Goal: Task Accomplishment & Management: Manage account settings

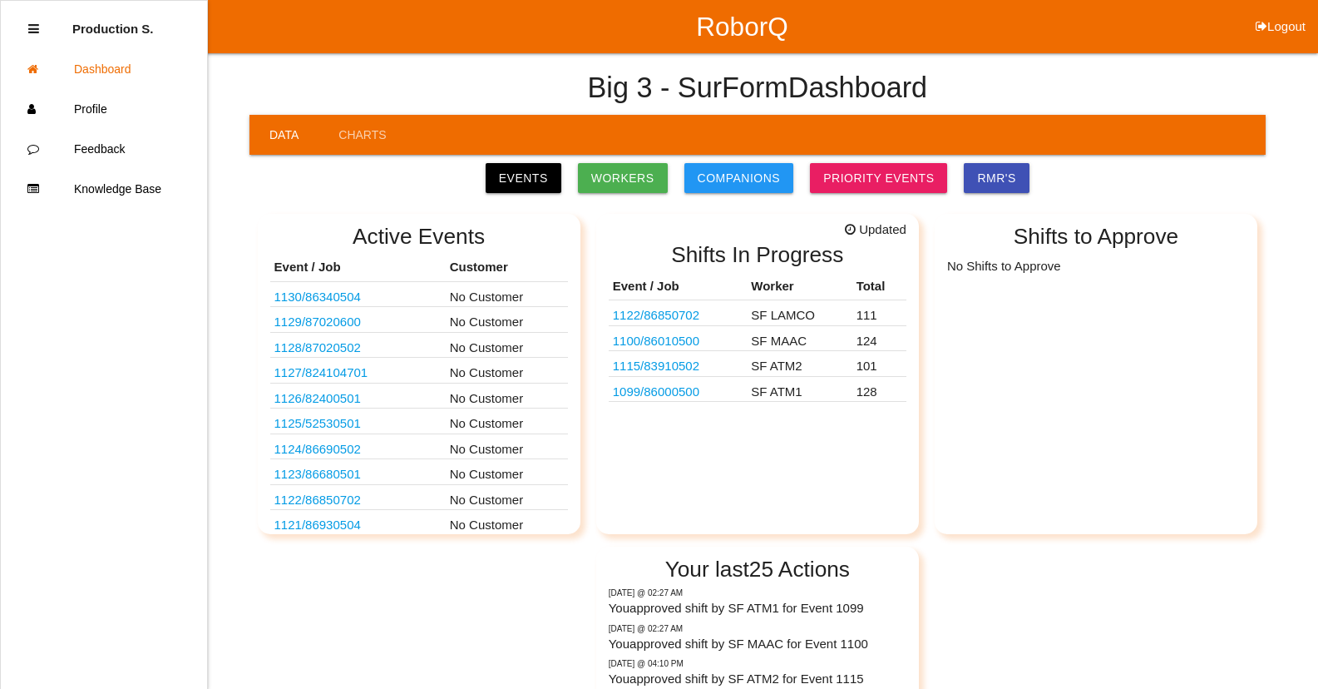
click at [678, 316] on link "1122 / 86850702" at bounding box center [656, 315] width 86 height 14
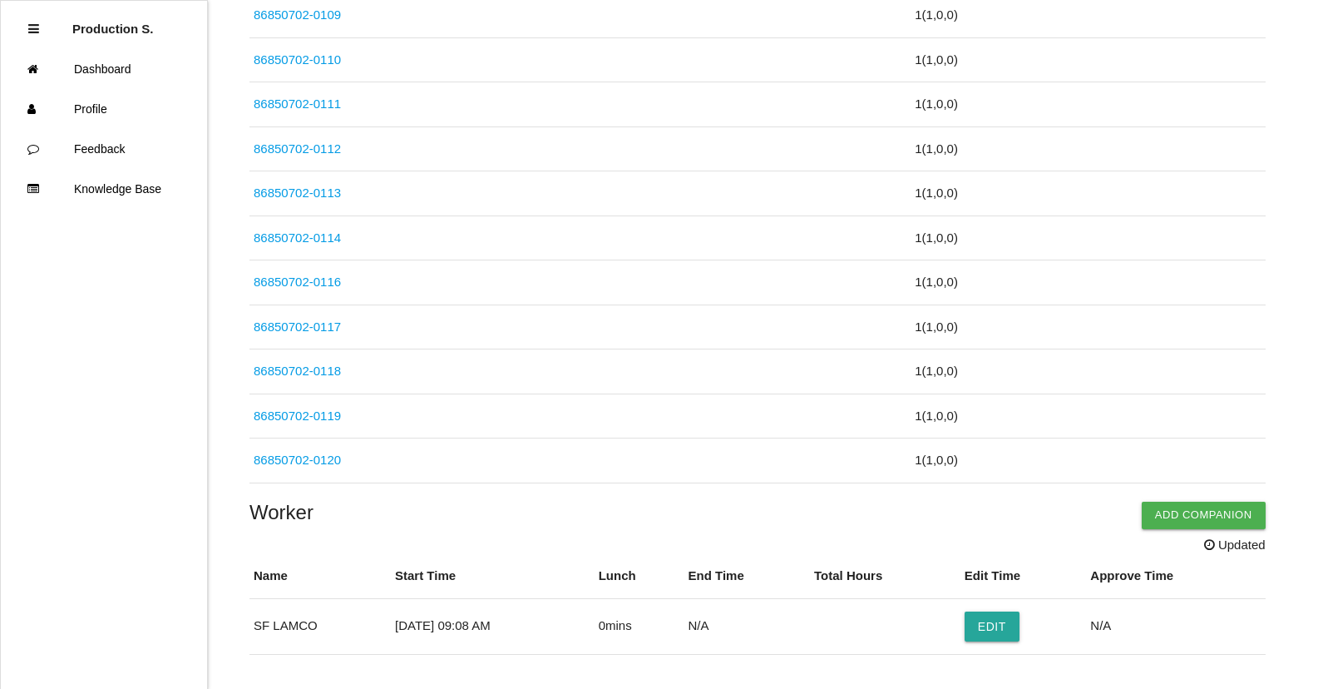
scroll to position [4941, 0]
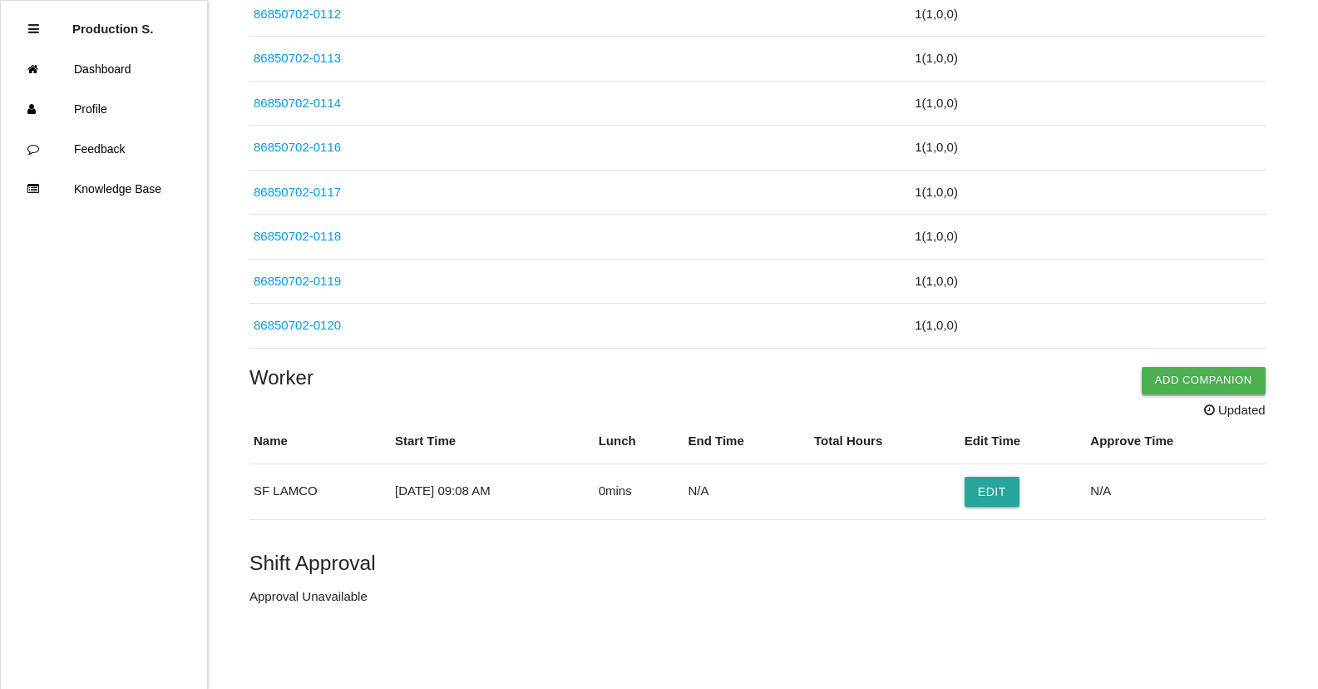
click at [1188, 382] on button "Add Companion" at bounding box center [1204, 380] width 124 height 27
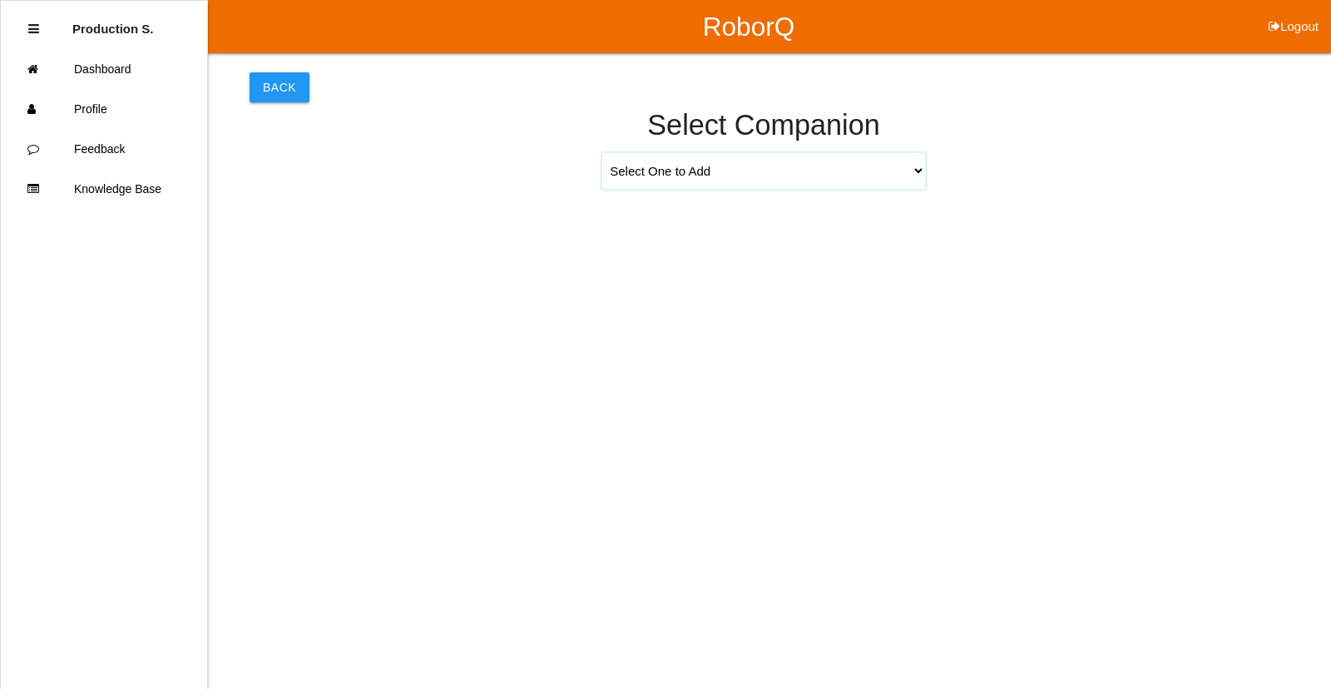
click at [918, 170] on select "Select One to Add [PERSON_NAME] 9655 [PERSON_NAME] 9140 [PERSON_NAME] 9156 [PER…" at bounding box center [763, 170] width 324 height 37
select select "[PERSON_NAME] 9694"
click at [601, 152] on select "Select One to Add [PERSON_NAME] 9655 [PERSON_NAME] 9140 [PERSON_NAME] 9156 [PER…" at bounding box center [763, 170] width 324 height 37
select select "9"
select select "8"
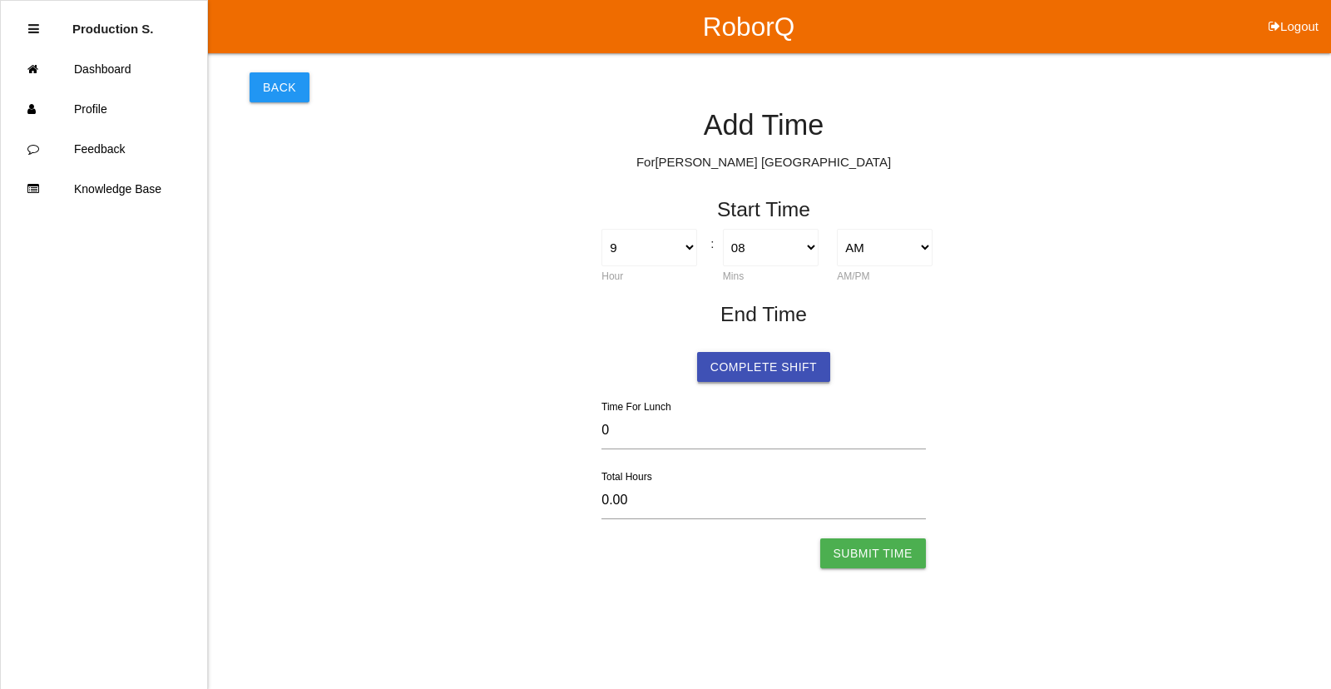
click at [758, 372] on button "Complete Shift" at bounding box center [763, 367] width 133 height 30
select select "9"
select select "8"
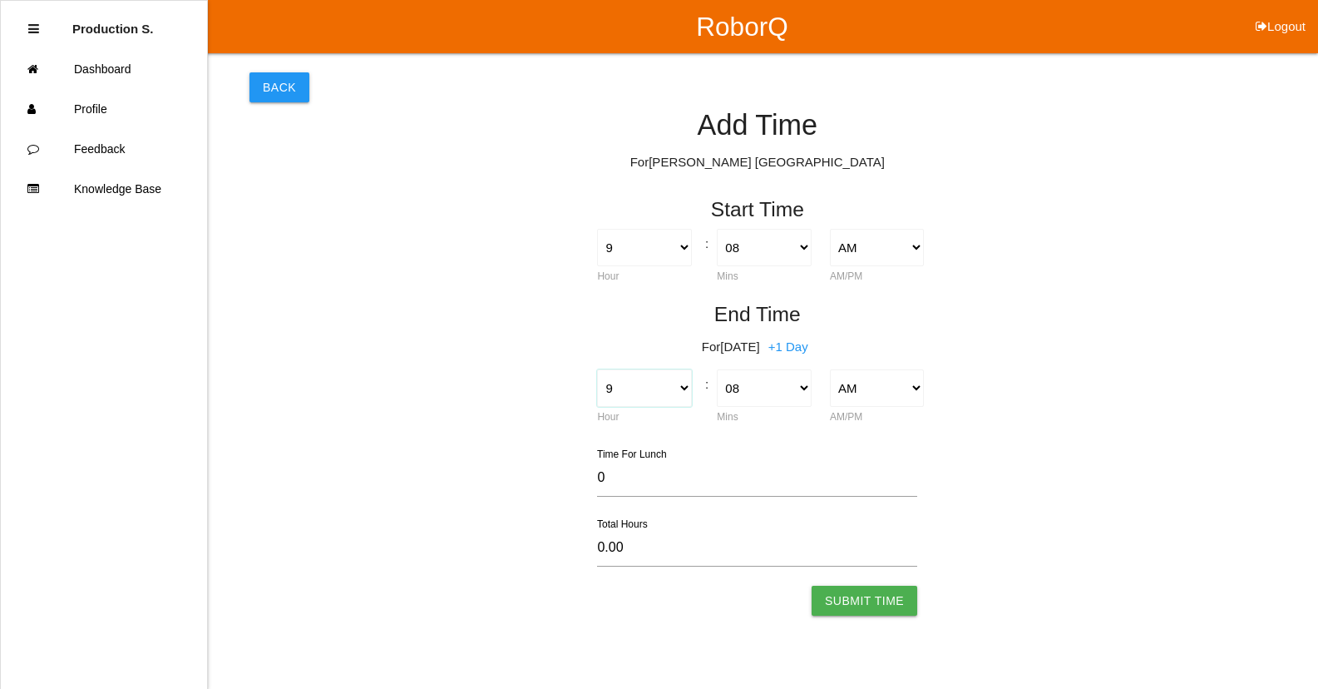
click at [685, 390] on select "1 2 3 4 5 6 7 8 9 10 11 12" at bounding box center [644, 387] width 94 height 37
select select "4"
click at [597, 369] on select "1 2 3 4 5 6 7 8 9 10 11 12" at bounding box center [644, 387] width 94 height 37
type input "-5.00"
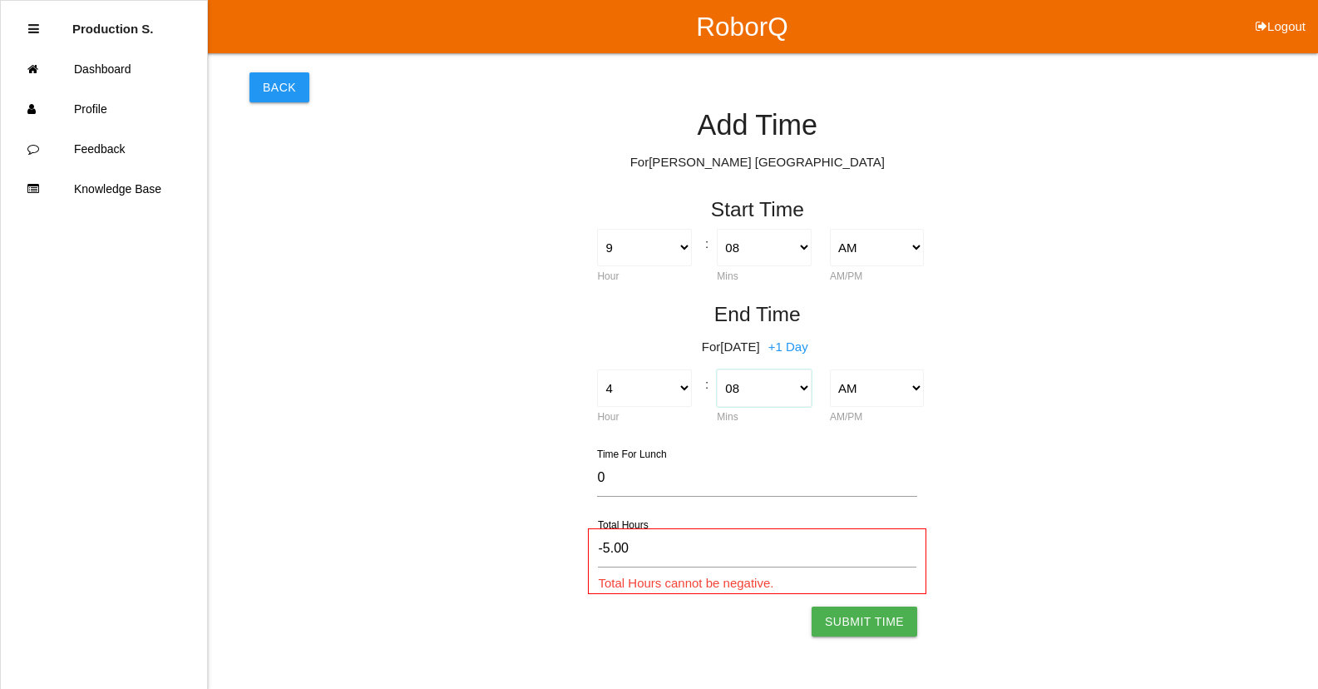
click at [763, 397] on select "00 01 02 03 04 05 06 07 08 09 10 11 12 13 14 15 16 17 18 19 20 21 22 23 24 25 2…" at bounding box center [764, 387] width 94 height 37
select select "15"
click at [717, 369] on select "00 01 02 03 04 05 06 07 08 09 10 11 12 13 14 15 16 17 18 19 20 21 22 23 24 25 2…" at bounding box center [764, 387] width 94 height 37
type input "-4.88"
click at [922, 388] on select "AM PM" at bounding box center [877, 387] width 94 height 37
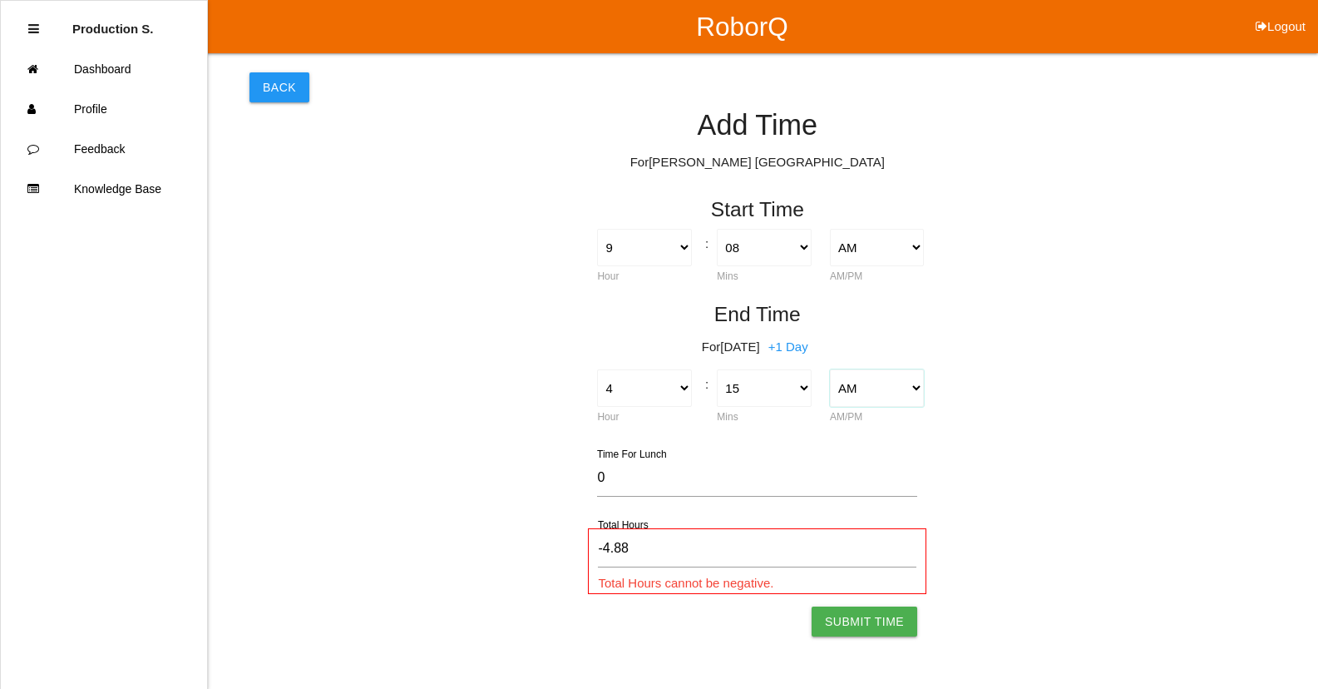
select select "2"
click at [830, 369] on select "AM PM" at bounding box center [877, 387] width 94 height 37
type input "7.12"
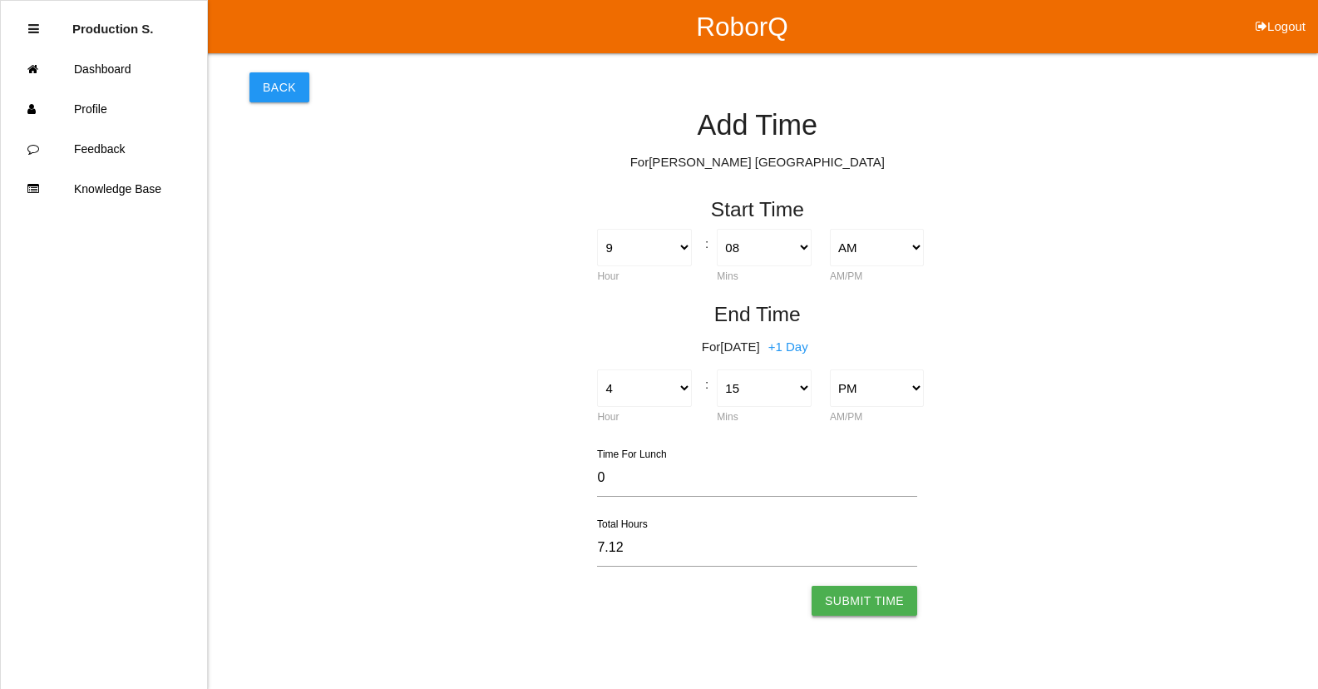
click at [879, 607] on button "Submit Time" at bounding box center [865, 600] width 106 height 30
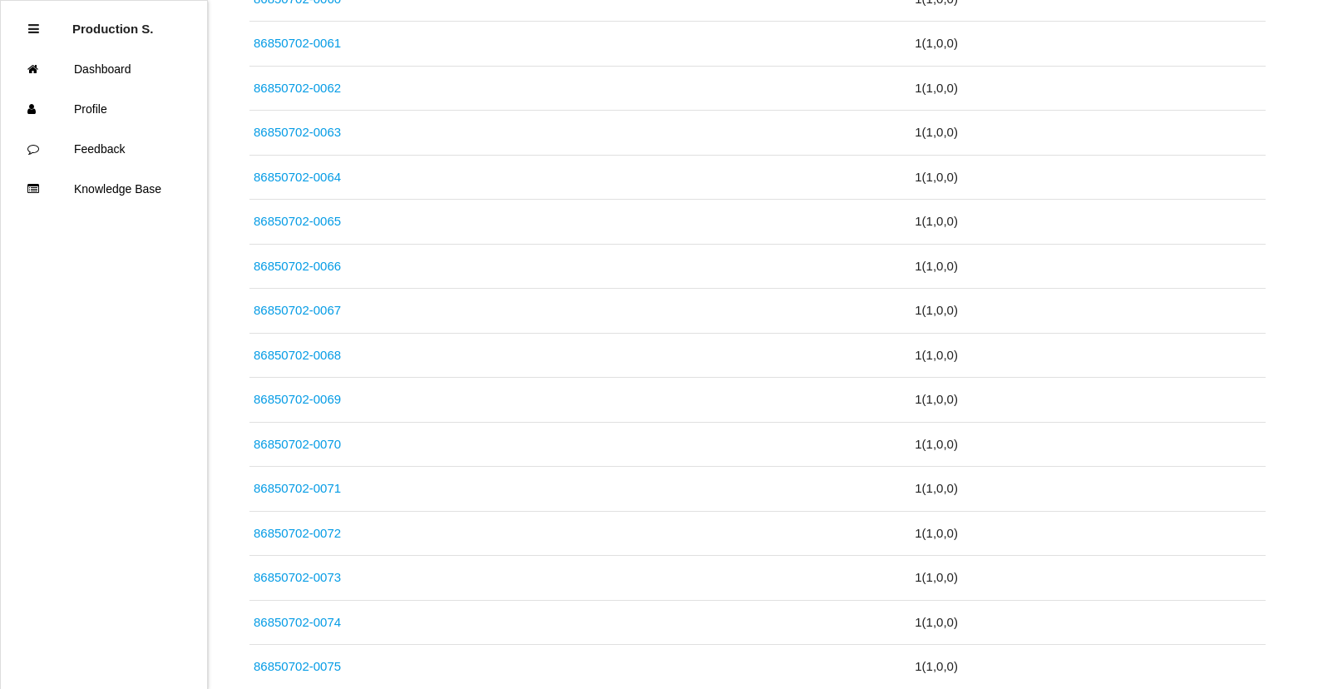
scroll to position [5123, 0]
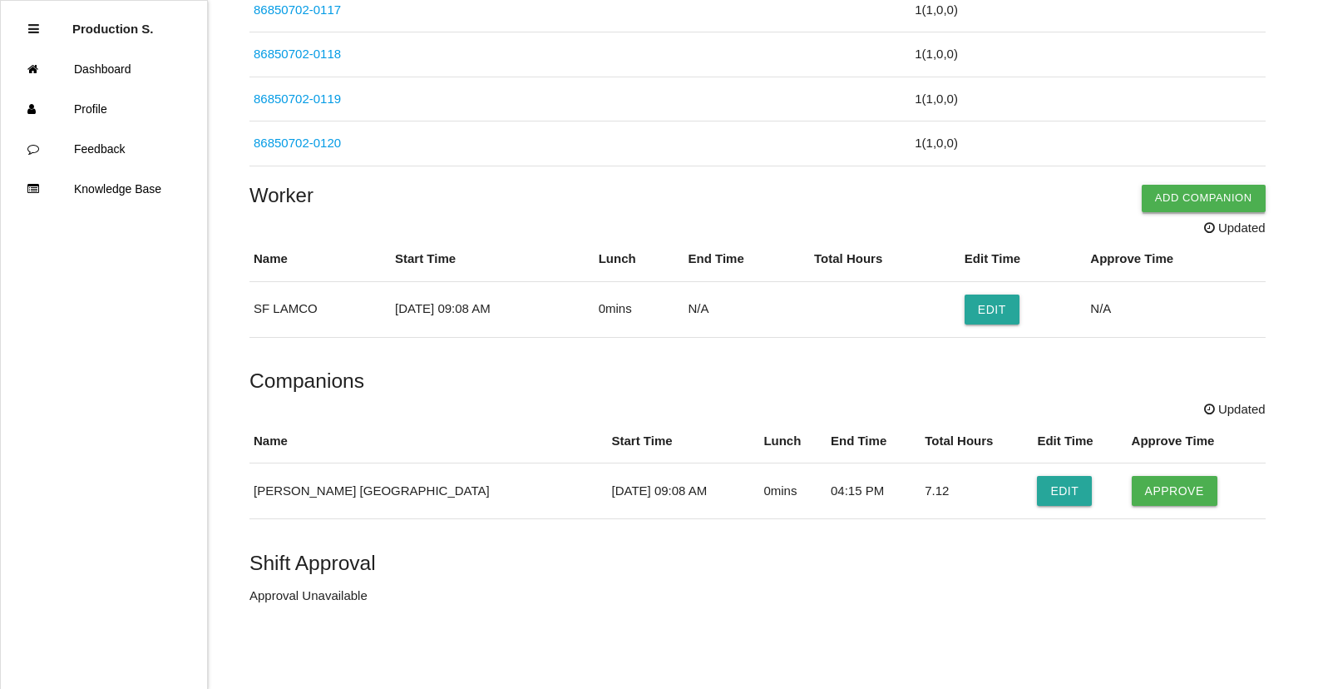
click at [1183, 186] on button "Add Companion" at bounding box center [1204, 198] width 124 height 27
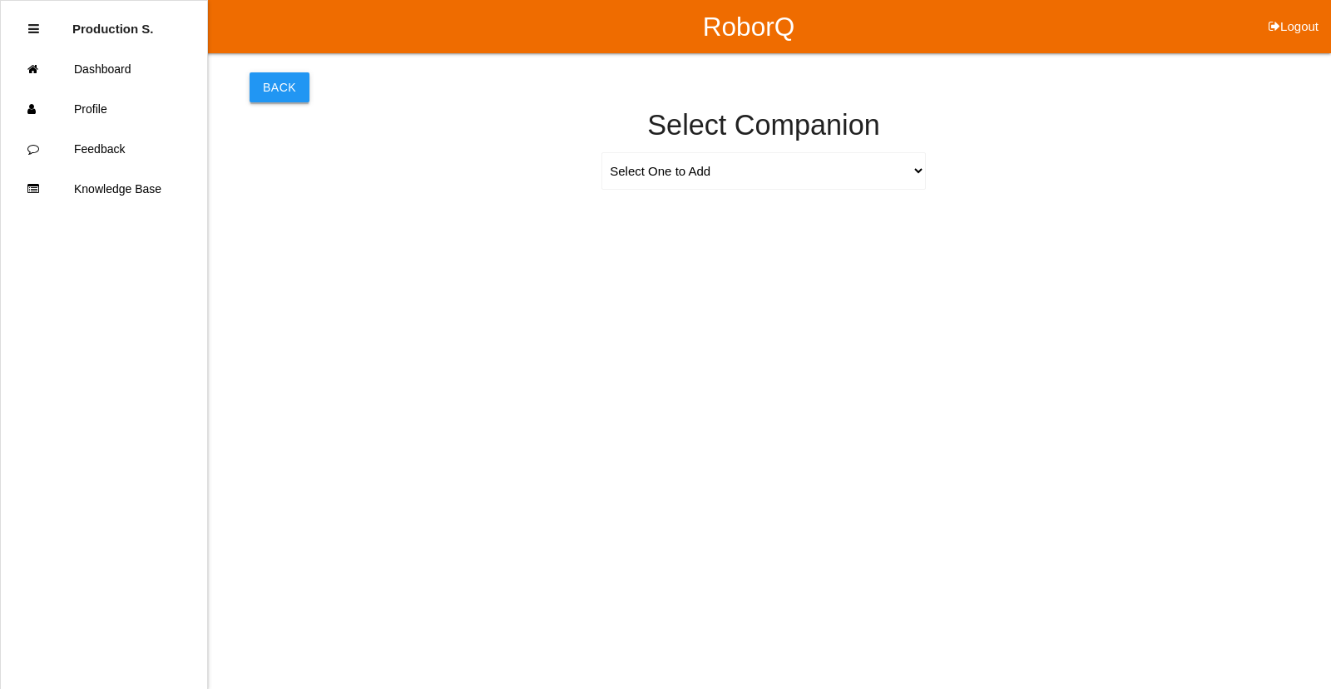
click at [266, 87] on button "Back" at bounding box center [279, 87] width 60 height 30
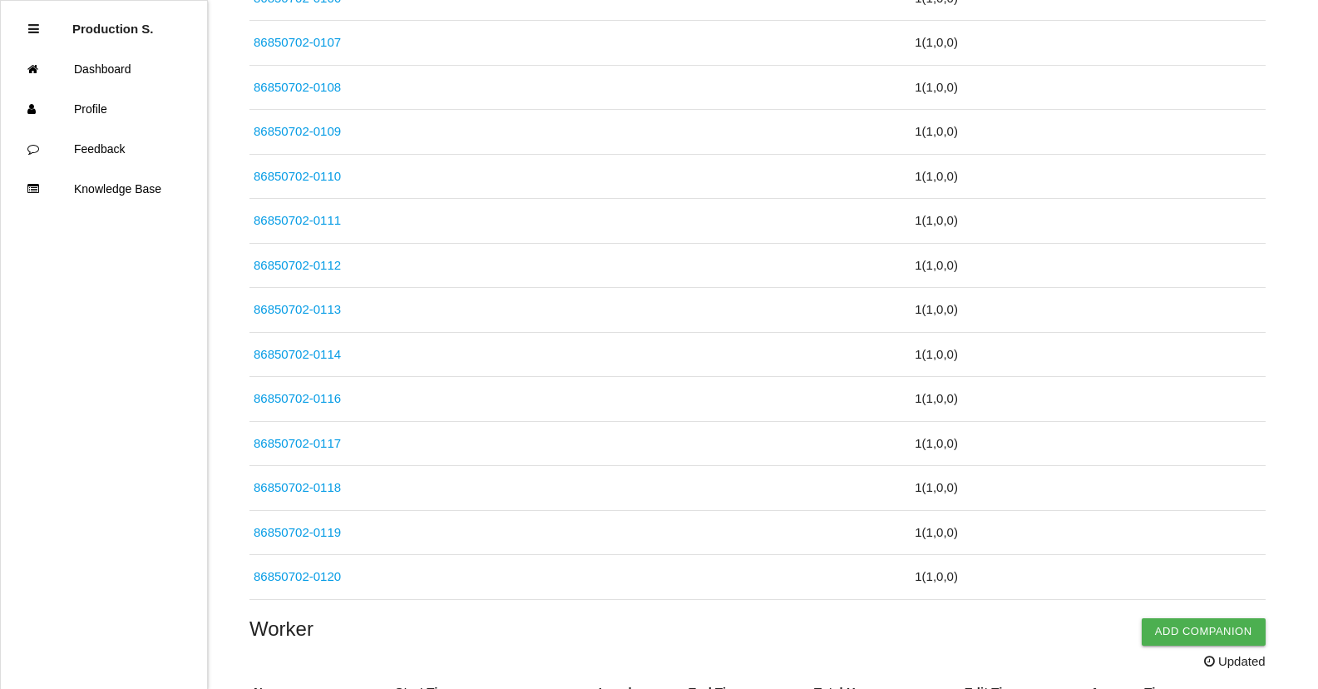
scroll to position [5123, 0]
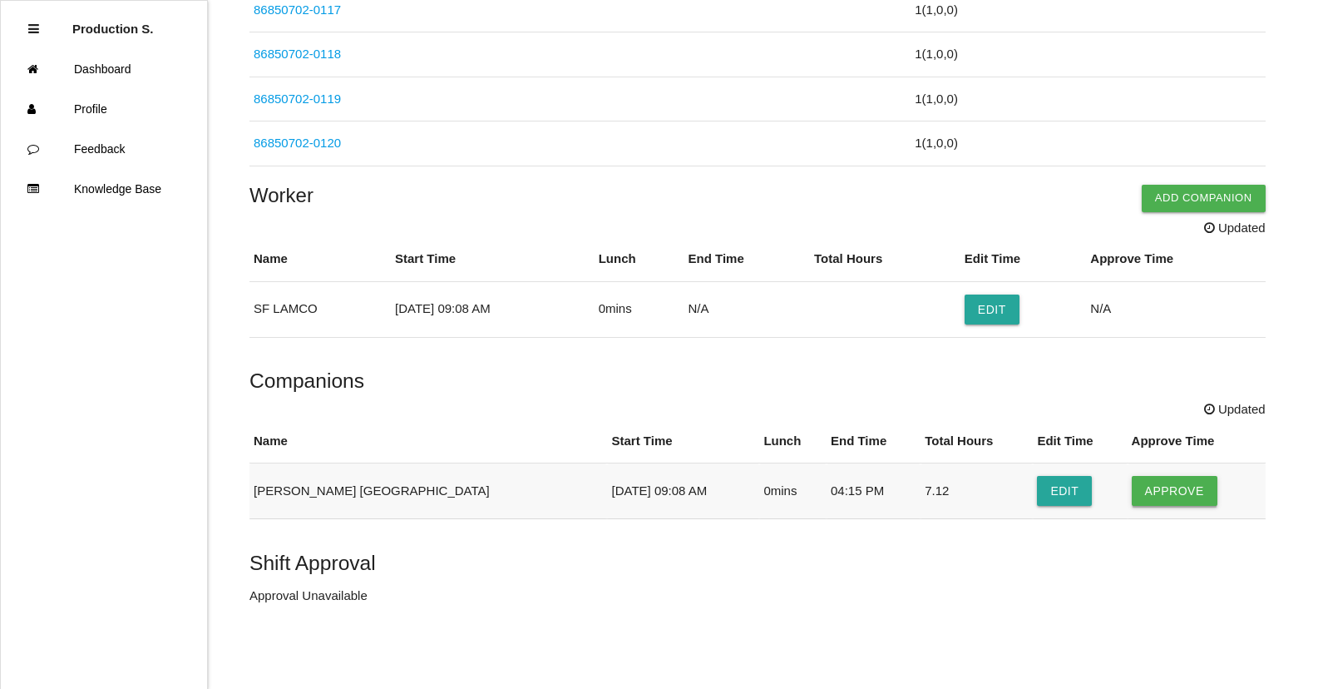
click at [1143, 490] on button "Approve" at bounding box center [1175, 491] width 86 height 30
click at [1003, 314] on button "Edit" at bounding box center [992, 309] width 55 height 30
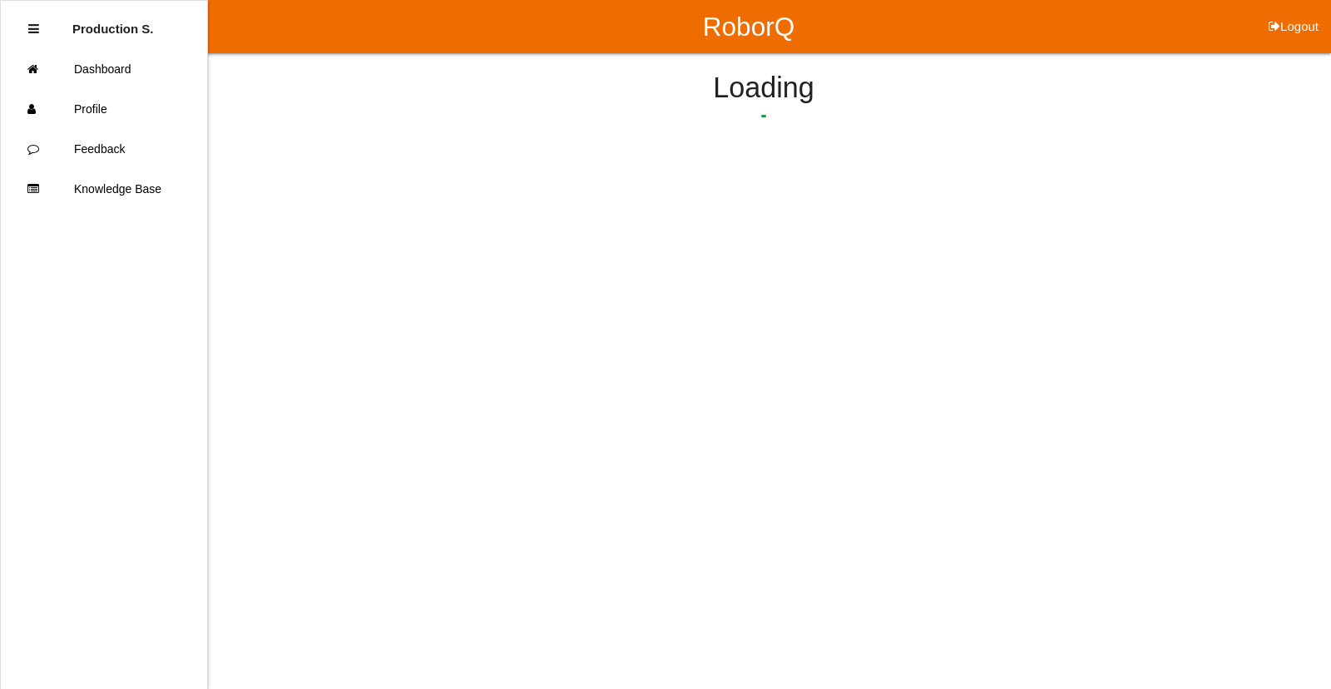
select select "9"
select select "8"
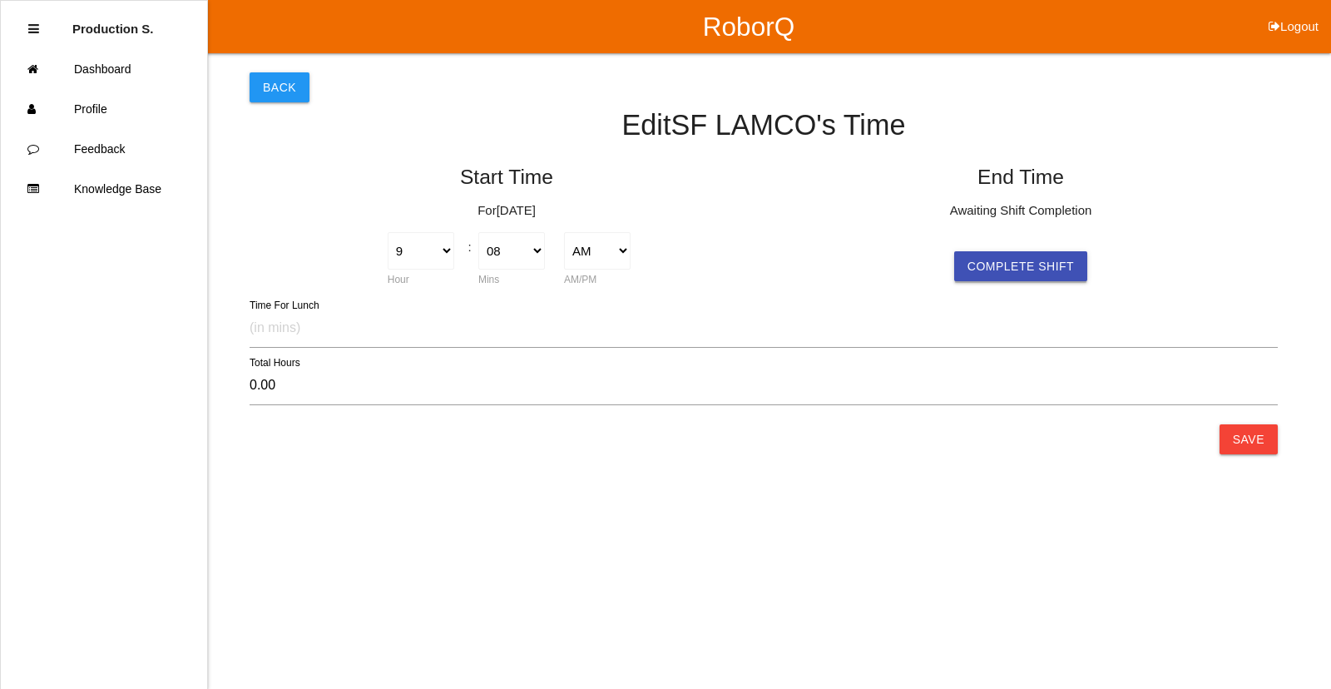
click at [1018, 267] on button "Complete Shift" at bounding box center [1020, 266] width 133 height 30
type input "7.08"
select select "4"
select select "13"
select select "2"
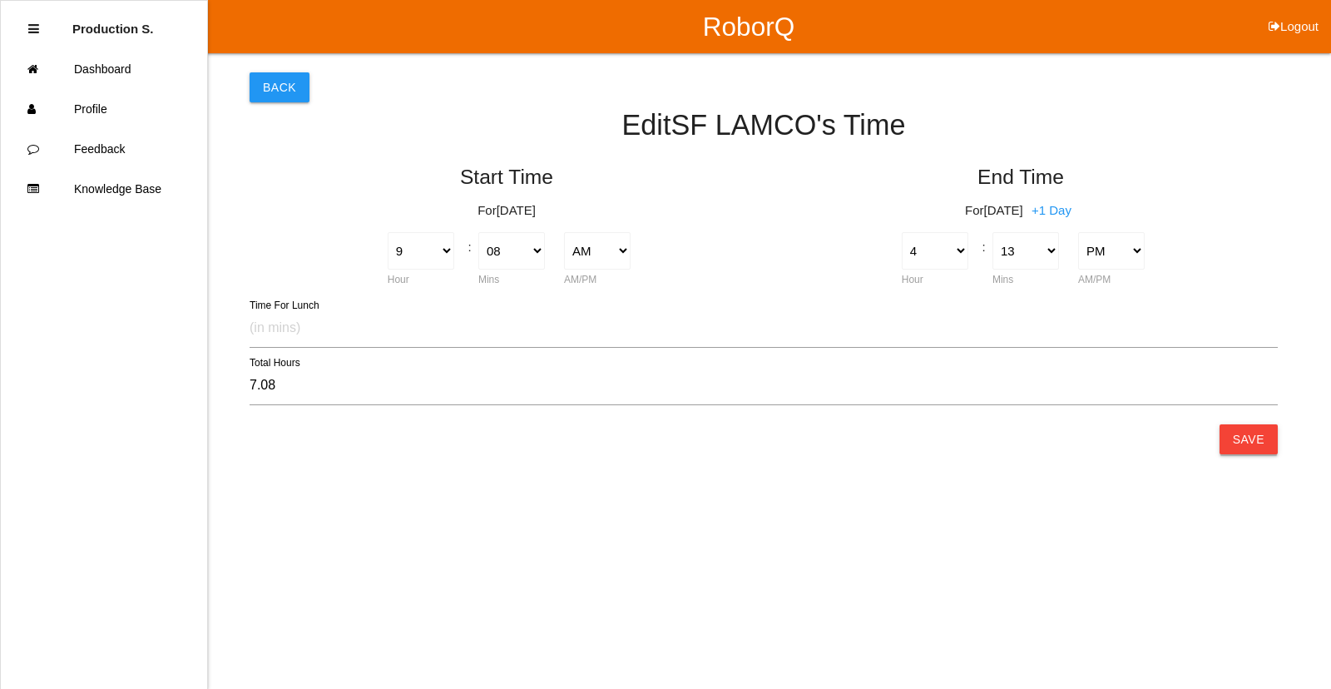
click at [1264, 445] on button "Save" at bounding box center [1248, 439] width 58 height 30
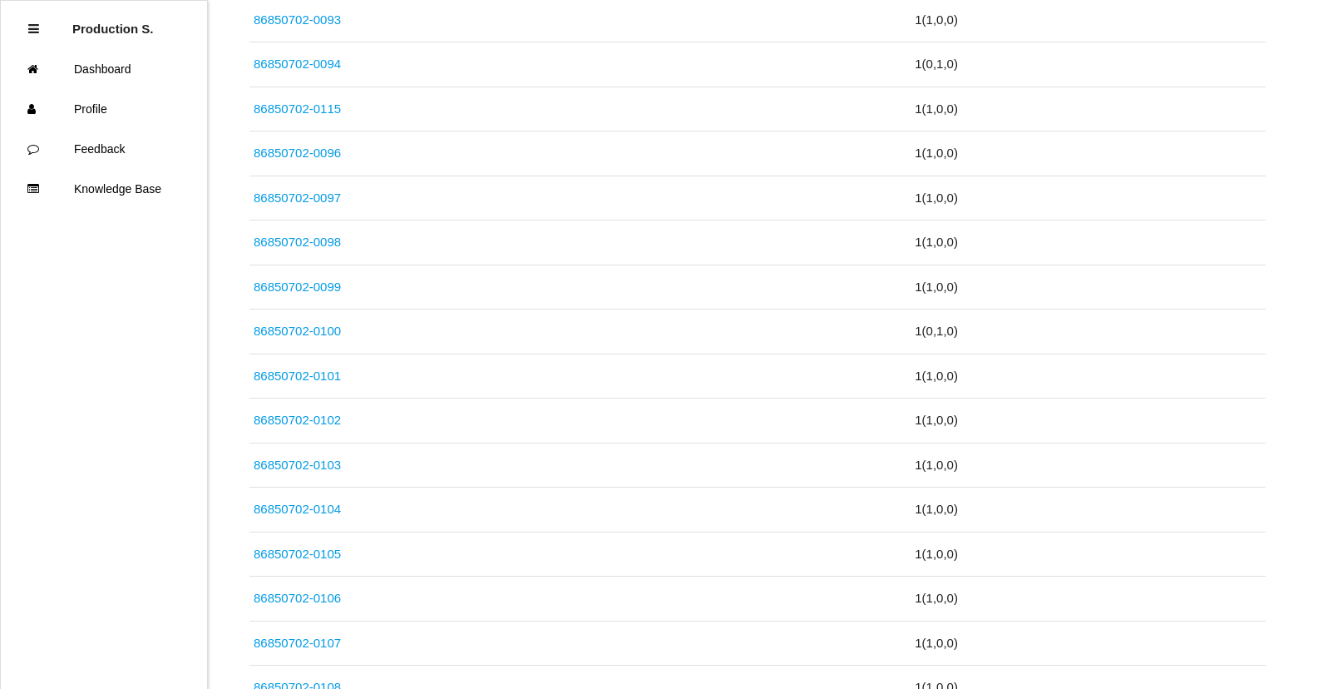
scroll to position [5066, 0]
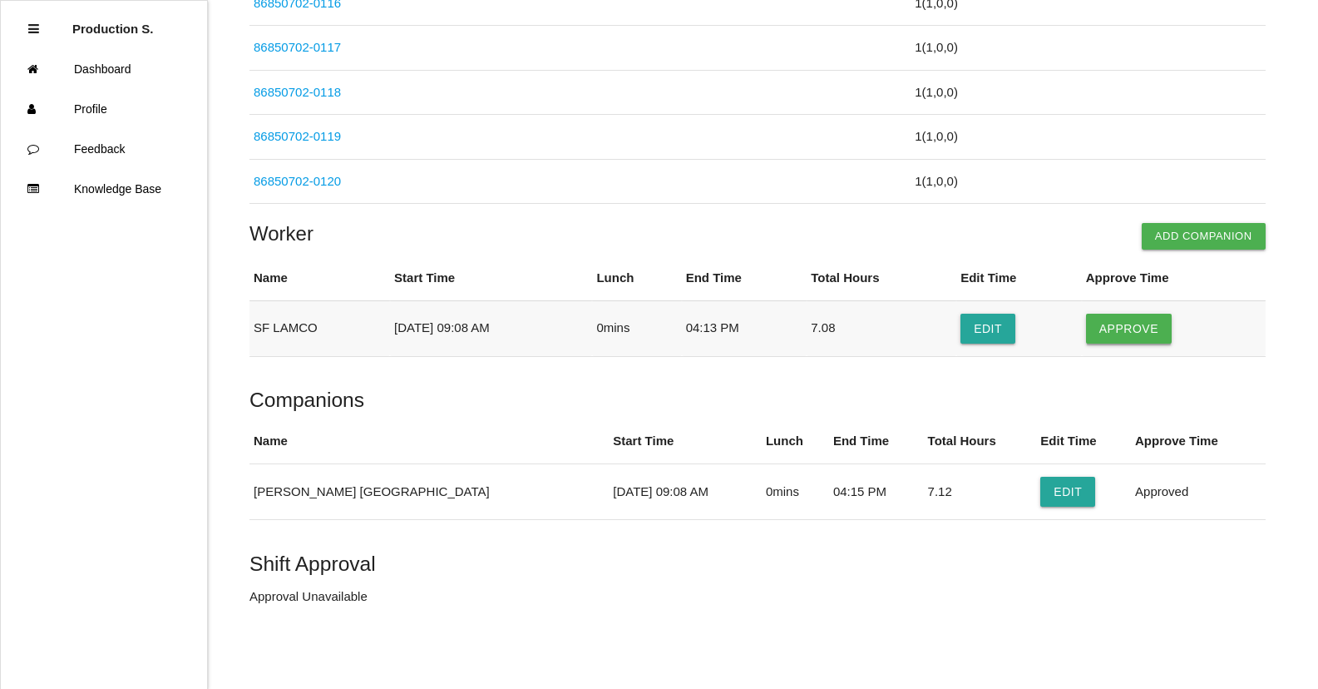
click at [1133, 323] on button "Approve" at bounding box center [1129, 329] width 86 height 30
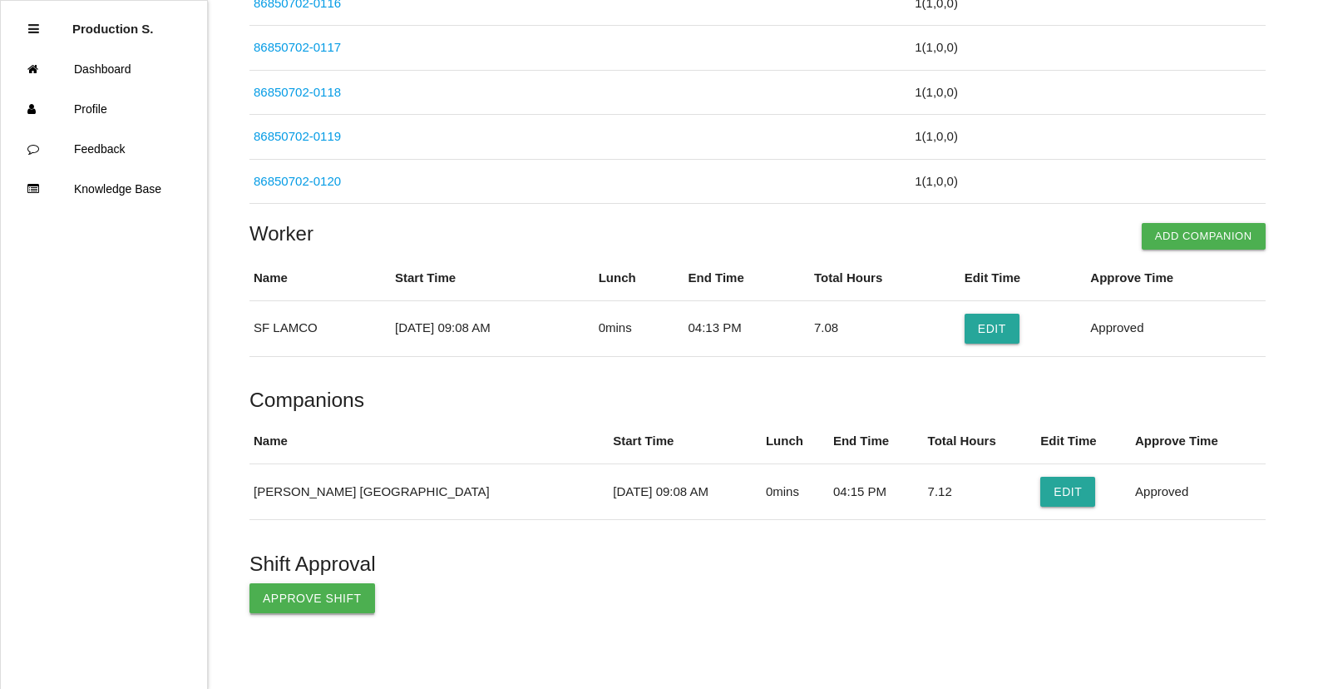
click at [289, 602] on button "Approve Shift" at bounding box center [312, 598] width 126 height 30
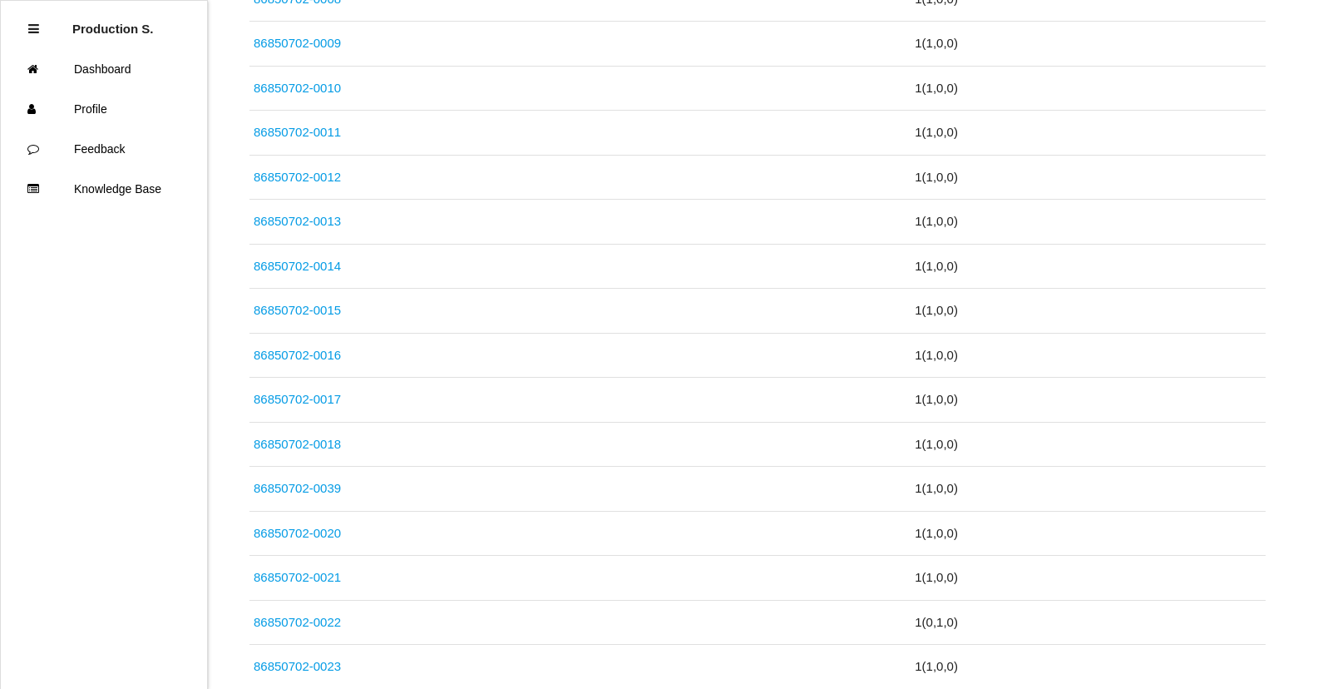
scroll to position [0, 0]
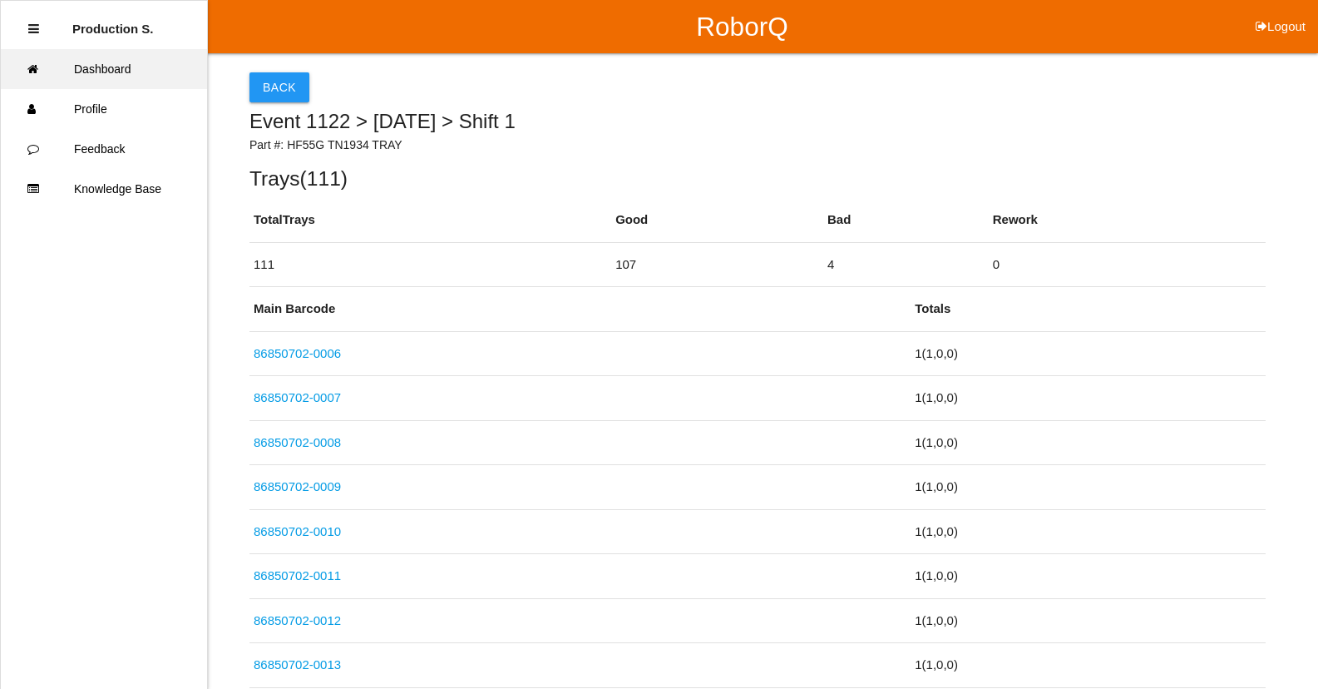
click at [136, 68] on link "Dashboard" at bounding box center [104, 69] width 206 height 40
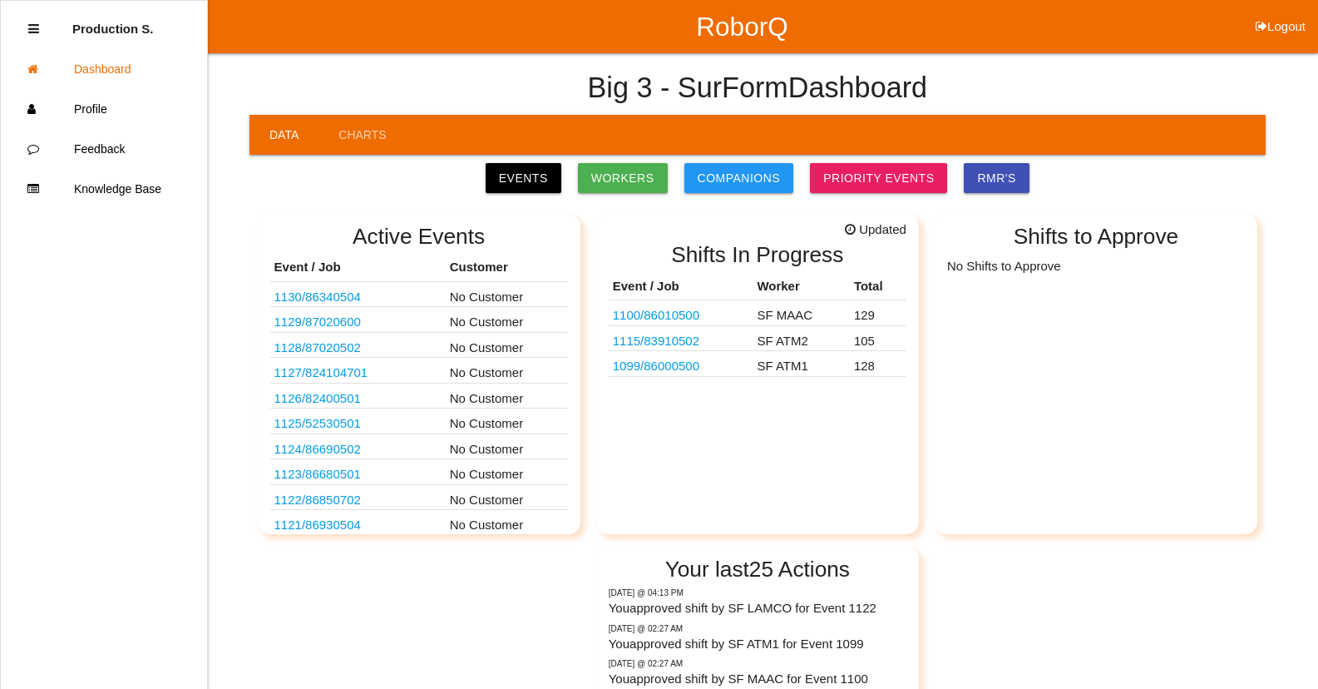
click at [688, 313] on link "1100 / 86010500" at bounding box center [656, 315] width 86 height 14
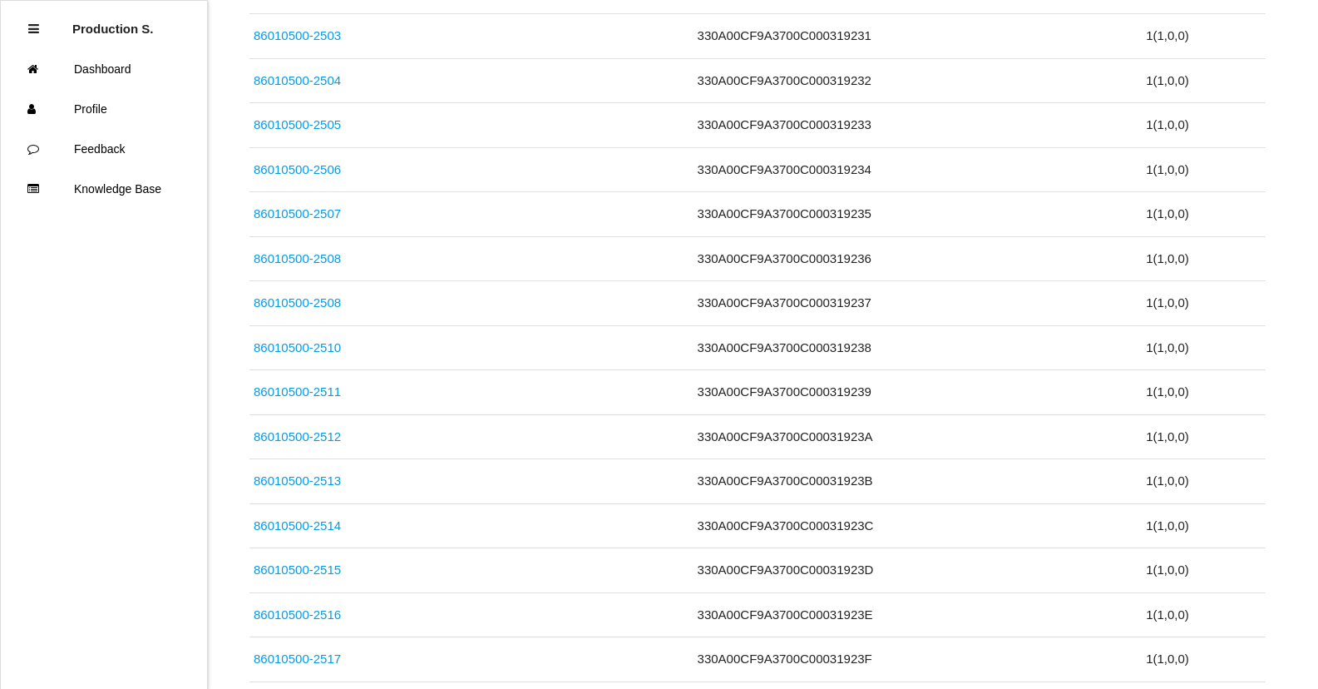
scroll to position [5742, 0]
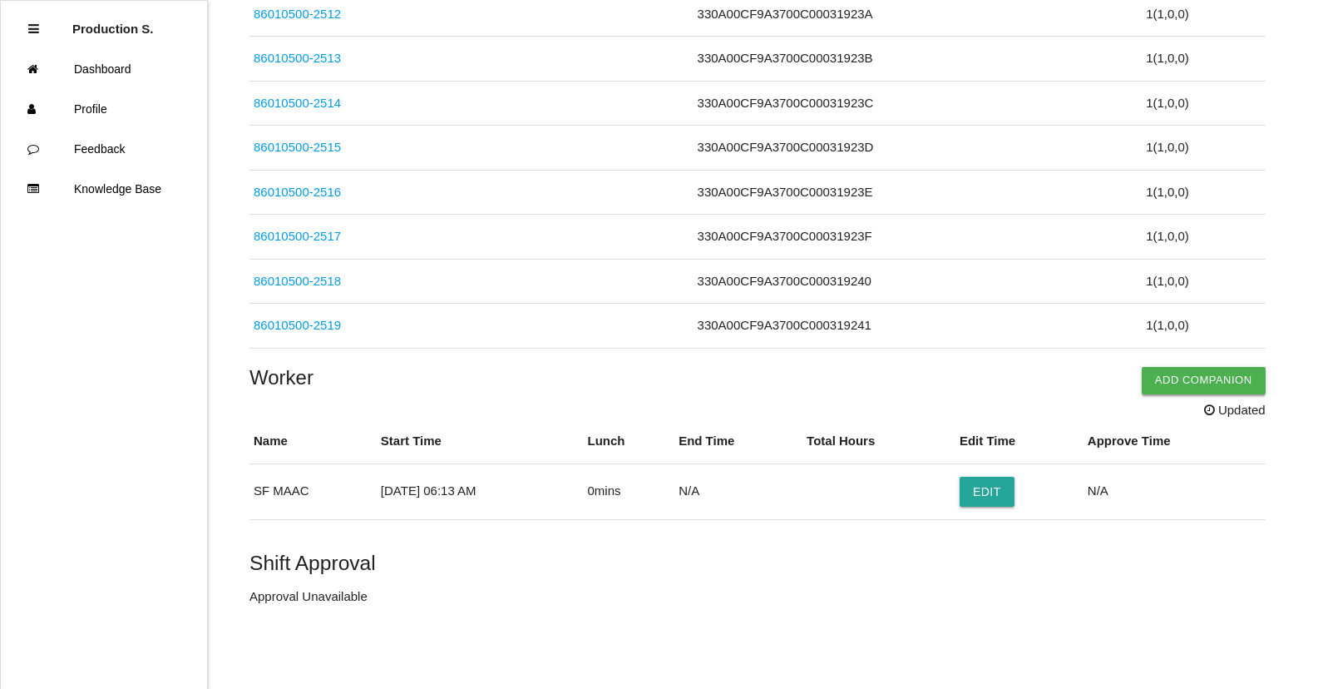
click at [1198, 378] on button "Add Companion" at bounding box center [1204, 380] width 124 height 27
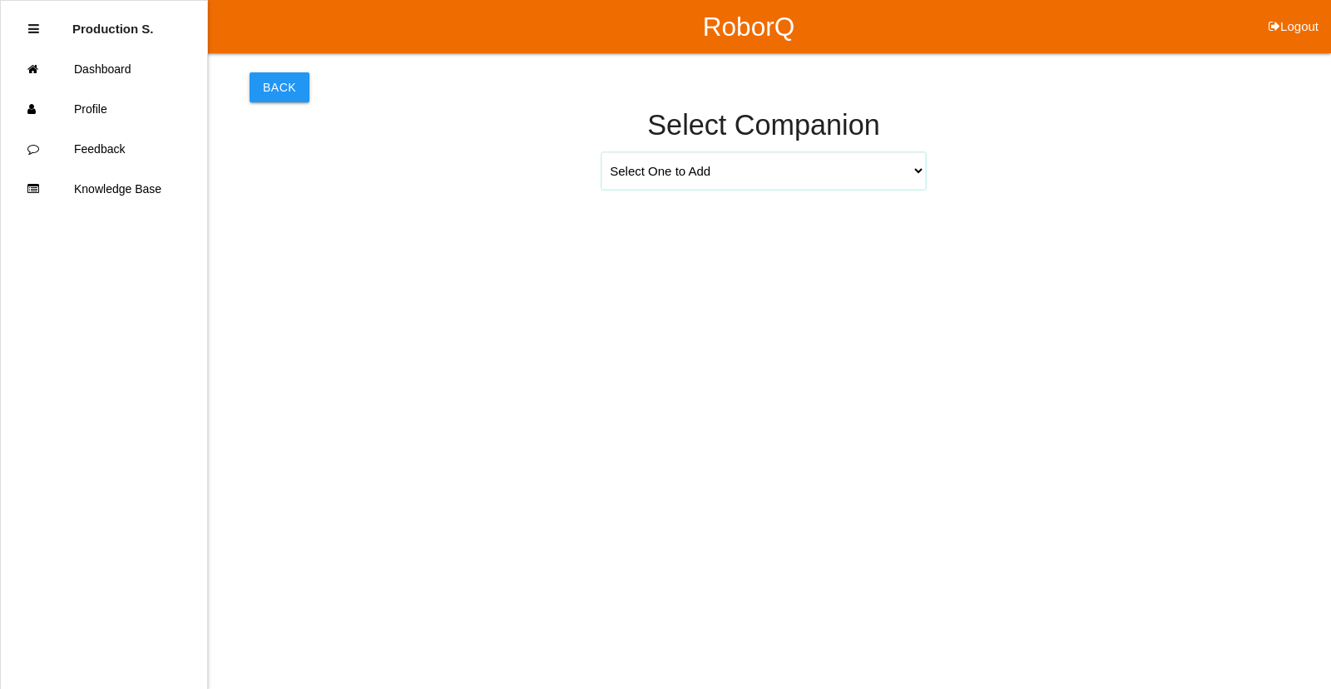
click at [914, 175] on select "Select One to Add [PERSON_NAME] 9655 [PERSON_NAME] 9140 [PERSON_NAME] 9156 [PER…" at bounding box center [763, 170] width 324 height 37
select select "[PERSON_NAME] 9617"
click at [601, 152] on select "Select One to Add [PERSON_NAME] 9655 [PERSON_NAME] 9140 [PERSON_NAME] 9156 [PER…" at bounding box center [763, 170] width 324 height 37
select select "6"
select select "13"
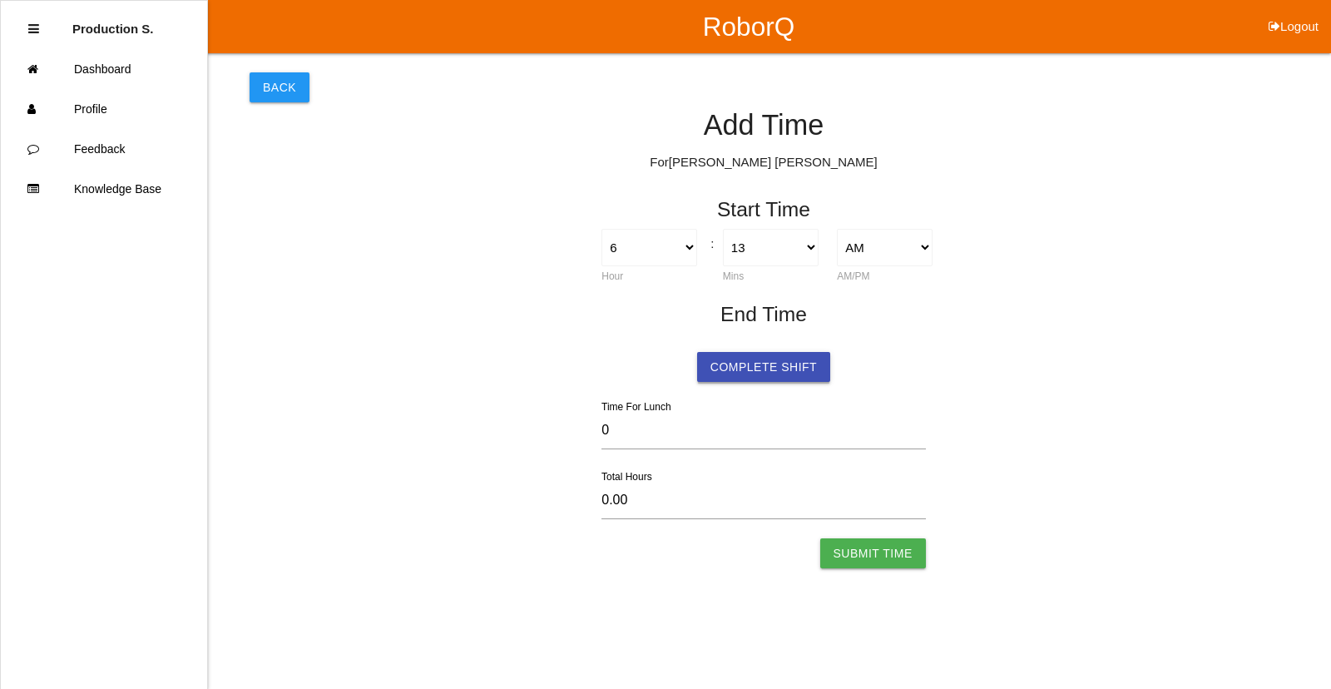
click at [770, 373] on button "Complete Shift" at bounding box center [763, 367] width 133 height 30
select select "6"
select select "13"
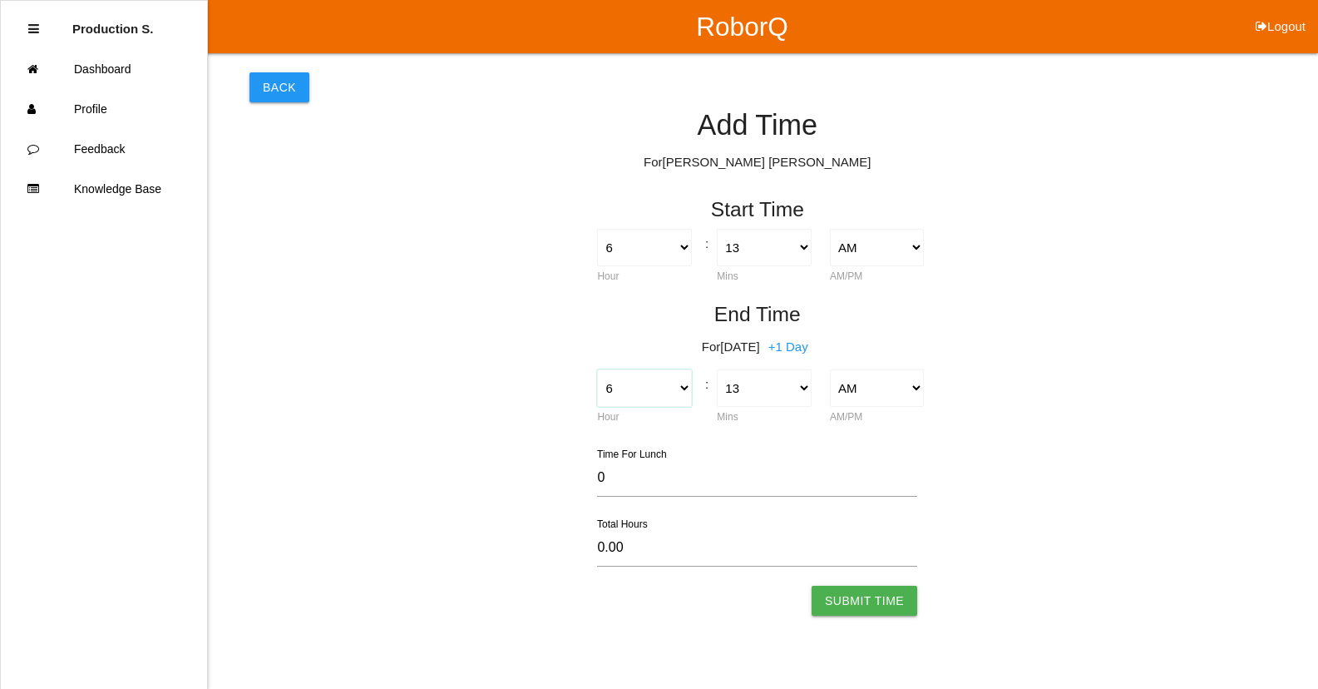
click at [686, 392] on select "1 2 3 4 5 6 7 8 9 10 11 12" at bounding box center [644, 387] width 94 height 37
select select "4"
click at [597, 369] on select "1 2 3 4 5 6 7 8 9 10 11 12" at bounding box center [644, 387] width 94 height 37
type input "-2.00"
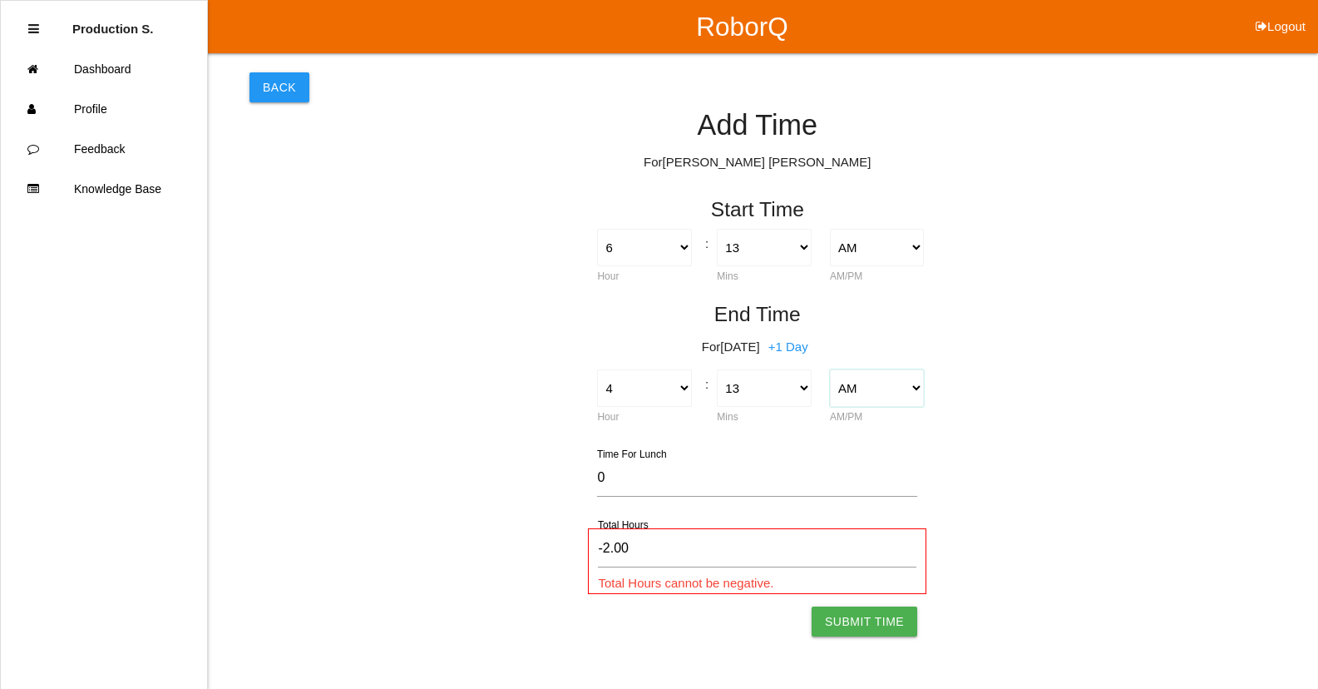
click at [916, 390] on select "AM PM" at bounding box center [877, 387] width 94 height 37
select select "2"
click at [830, 369] on select "AM PM" at bounding box center [877, 387] width 94 height 37
type input "10.00"
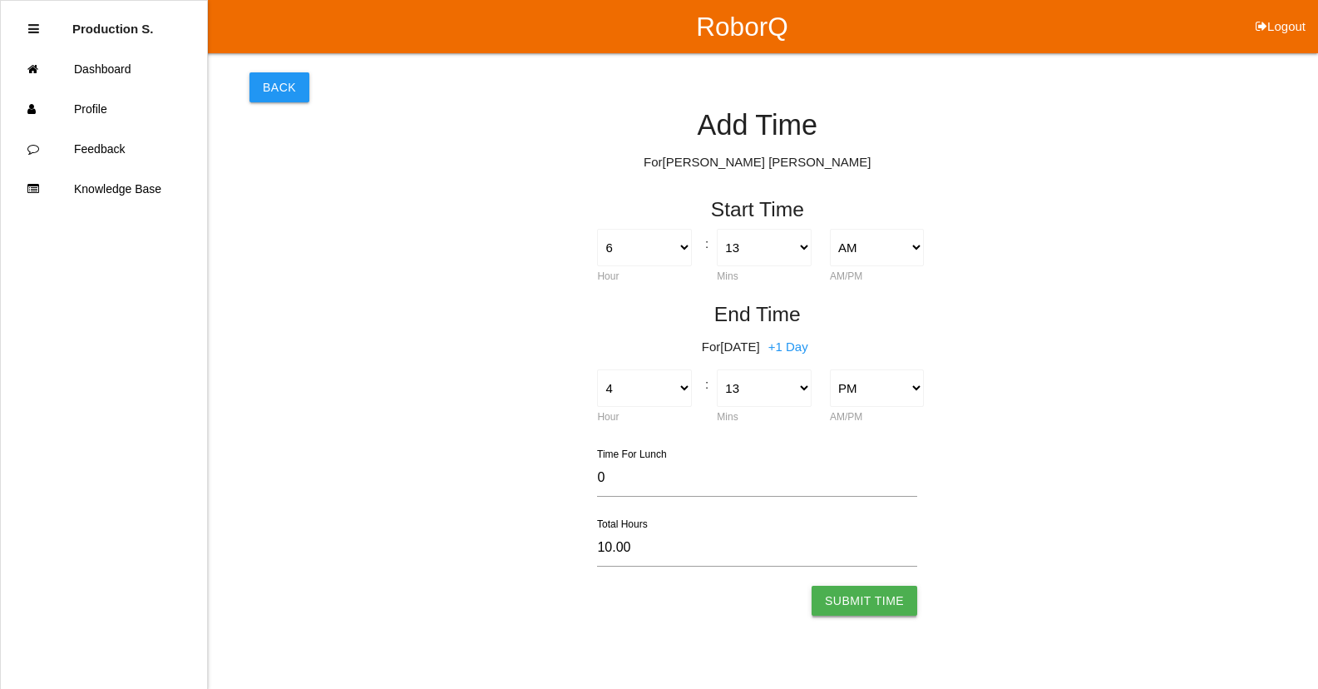
click at [858, 603] on button "Submit Time" at bounding box center [865, 600] width 106 height 30
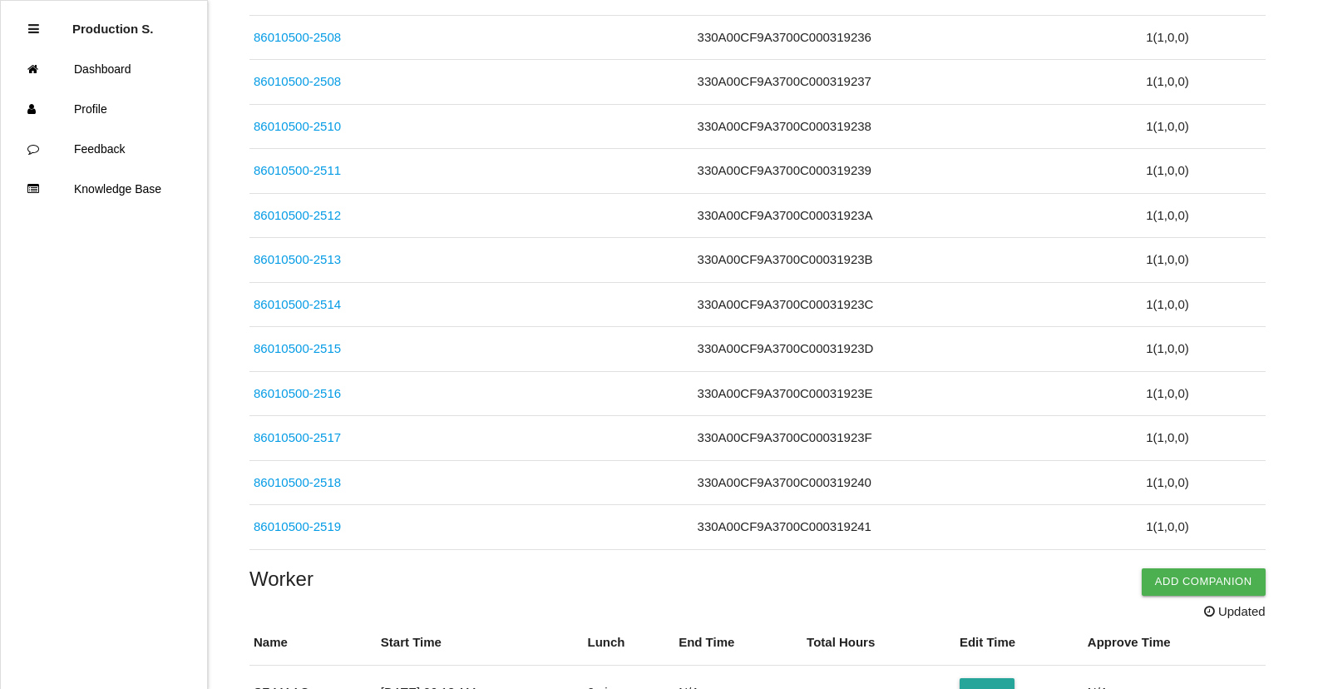
scroll to position [5924, 0]
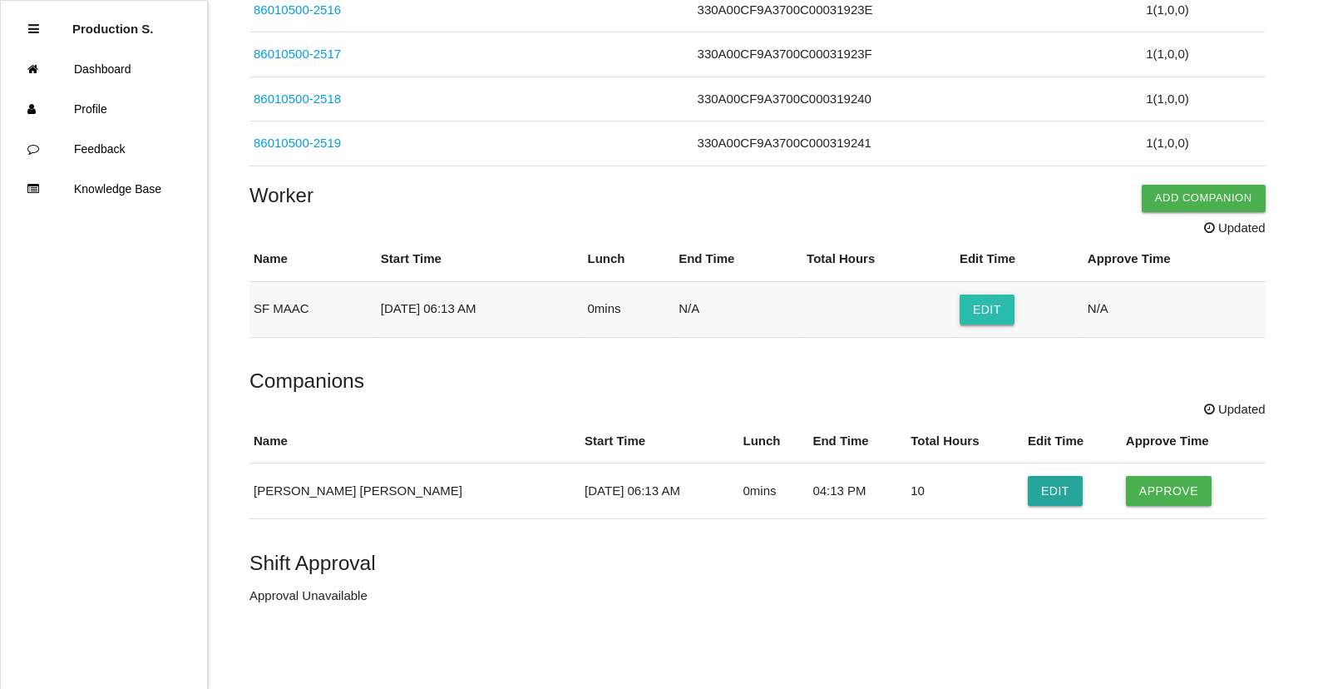
click at [1014, 321] on button "Edit" at bounding box center [987, 309] width 55 height 30
select select "6"
select select "13"
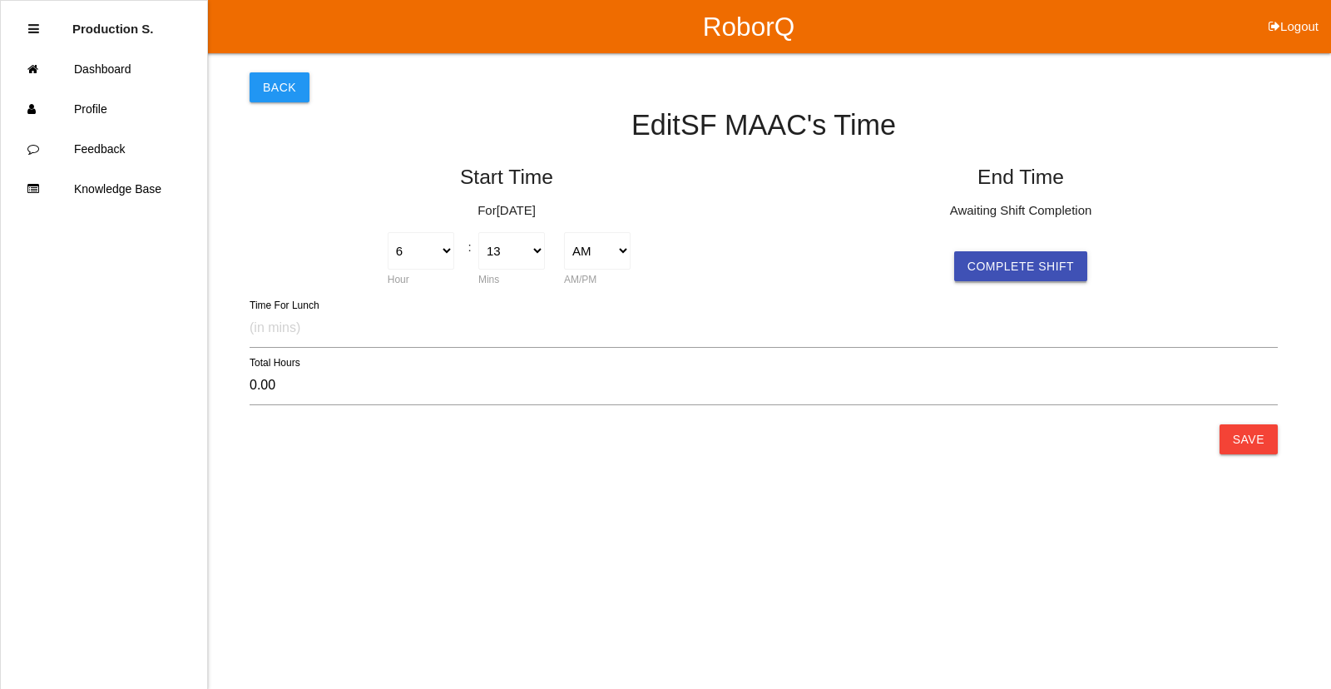
click at [1010, 264] on button "Complete Shift" at bounding box center [1020, 266] width 133 height 30
type input "10.02"
select select "4"
select select "14"
select select "2"
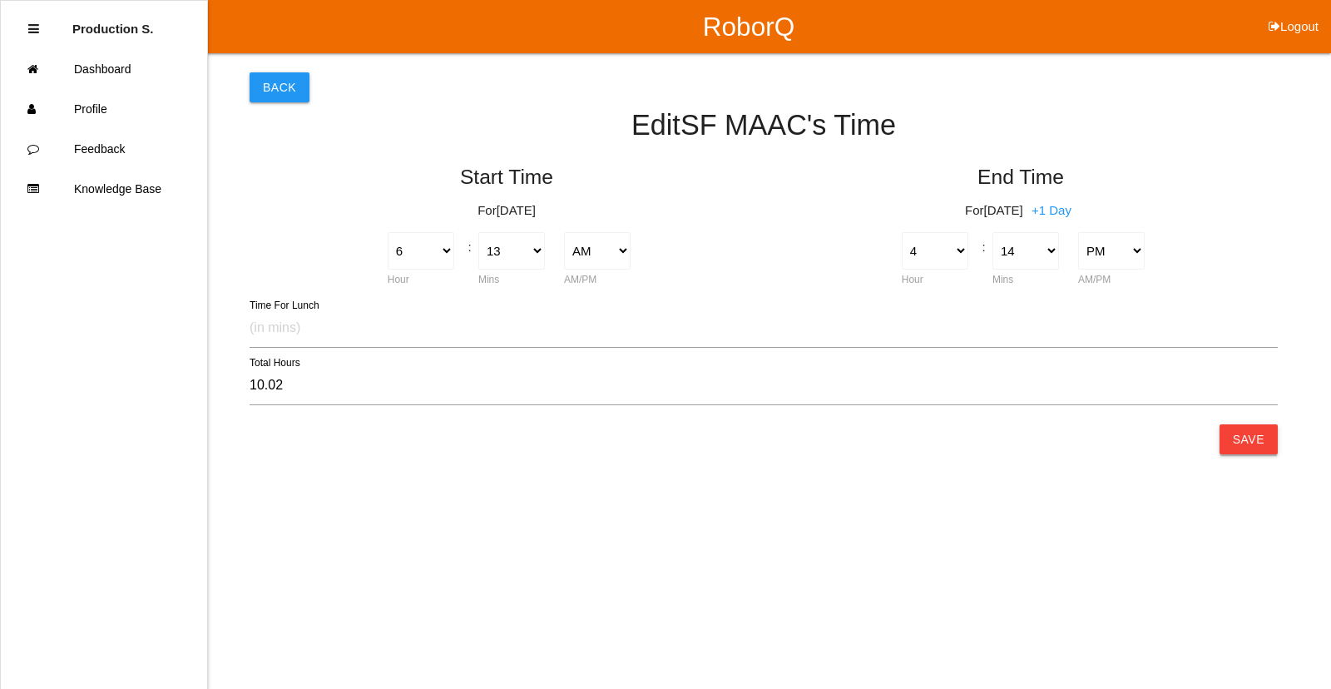
click at [1257, 440] on button "Save" at bounding box center [1248, 439] width 58 height 30
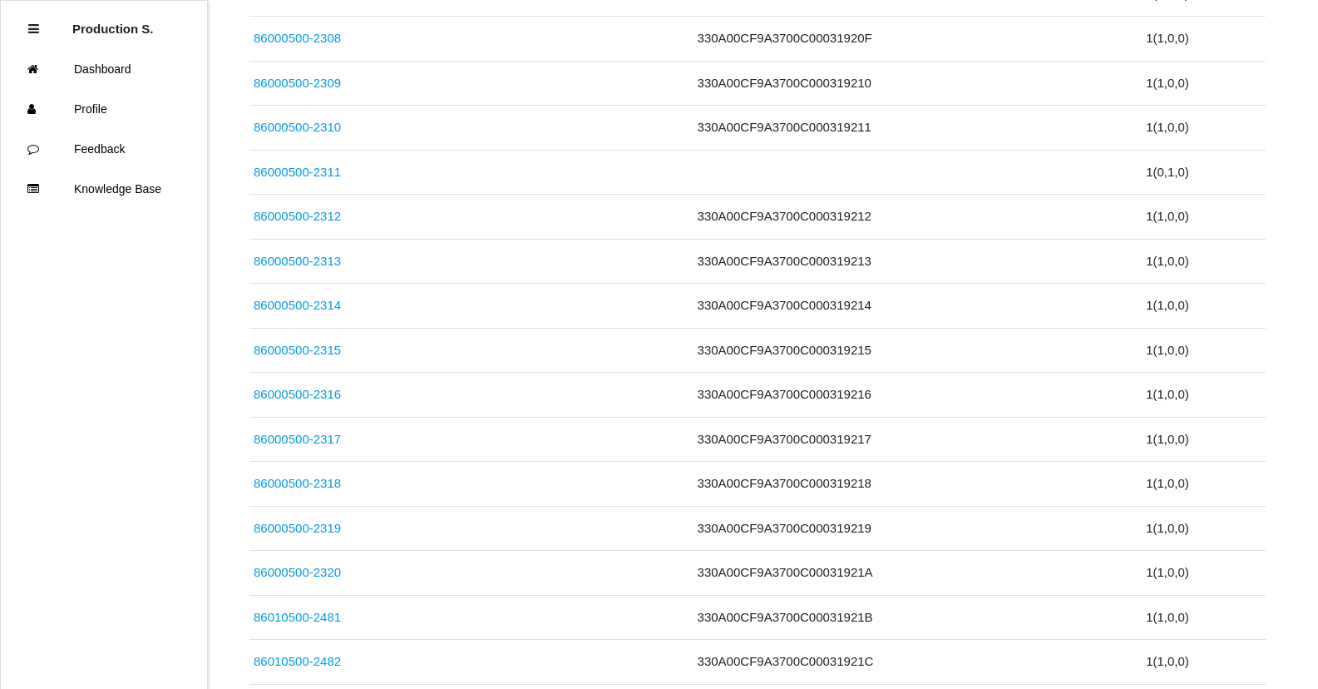
scroll to position [5867, 0]
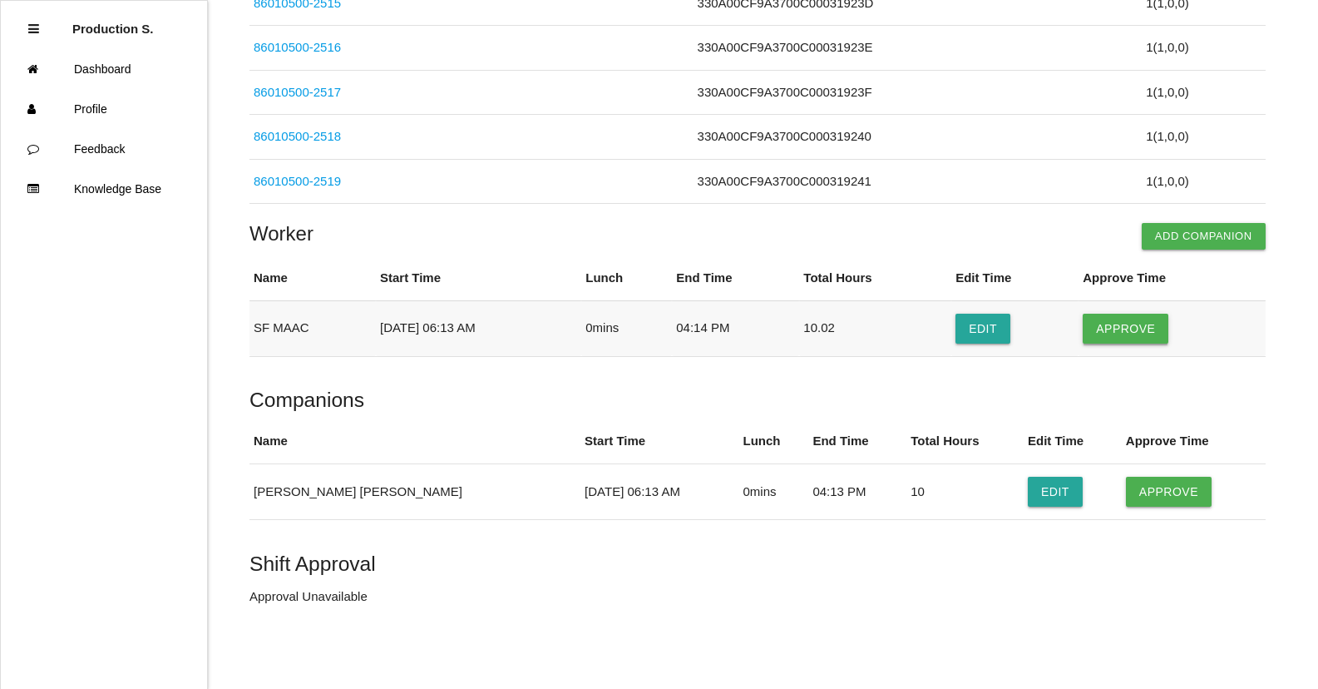
click at [1129, 323] on button "Approve" at bounding box center [1126, 329] width 86 height 30
click at [1140, 483] on button "Approve" at bounding box center [1169, 492] width 86 height 30
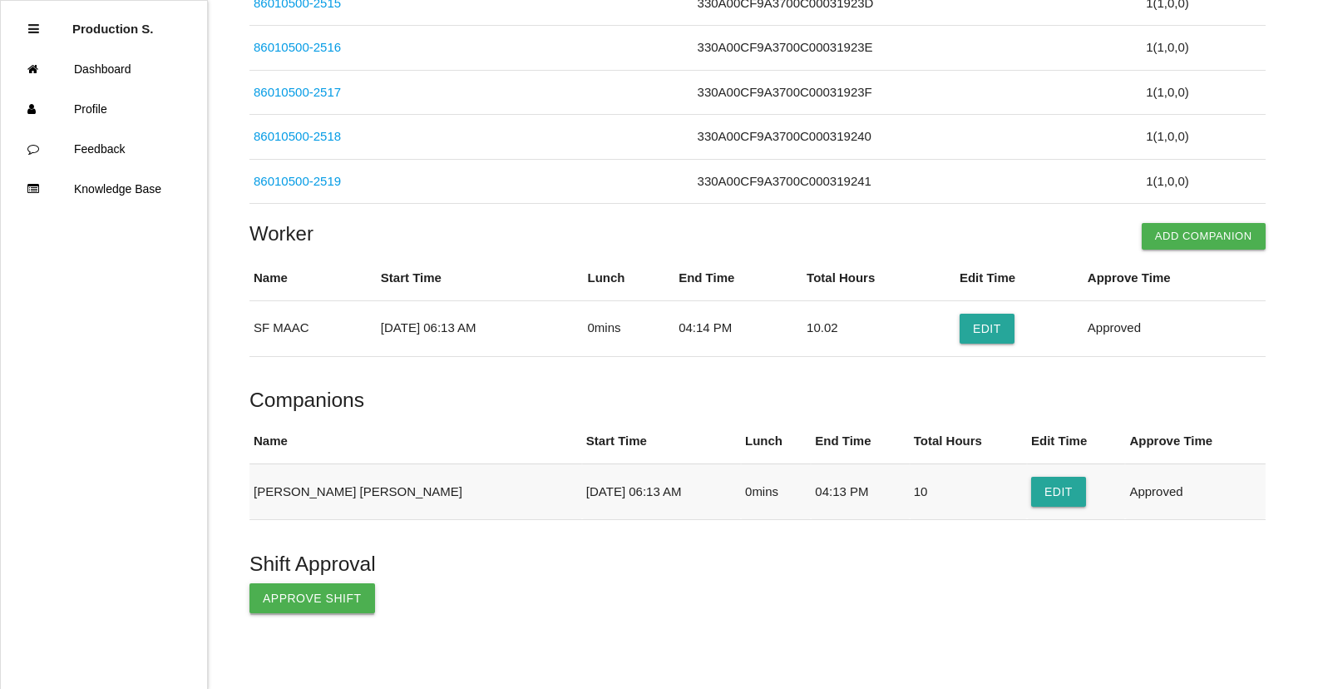
click at [341, 598] on button "Approve Shift" at bounding box center [312, 598] width 126 height 30
click at [136, 72] on link "Dashboard" at bounding box center [104, 69] width 206 height 40
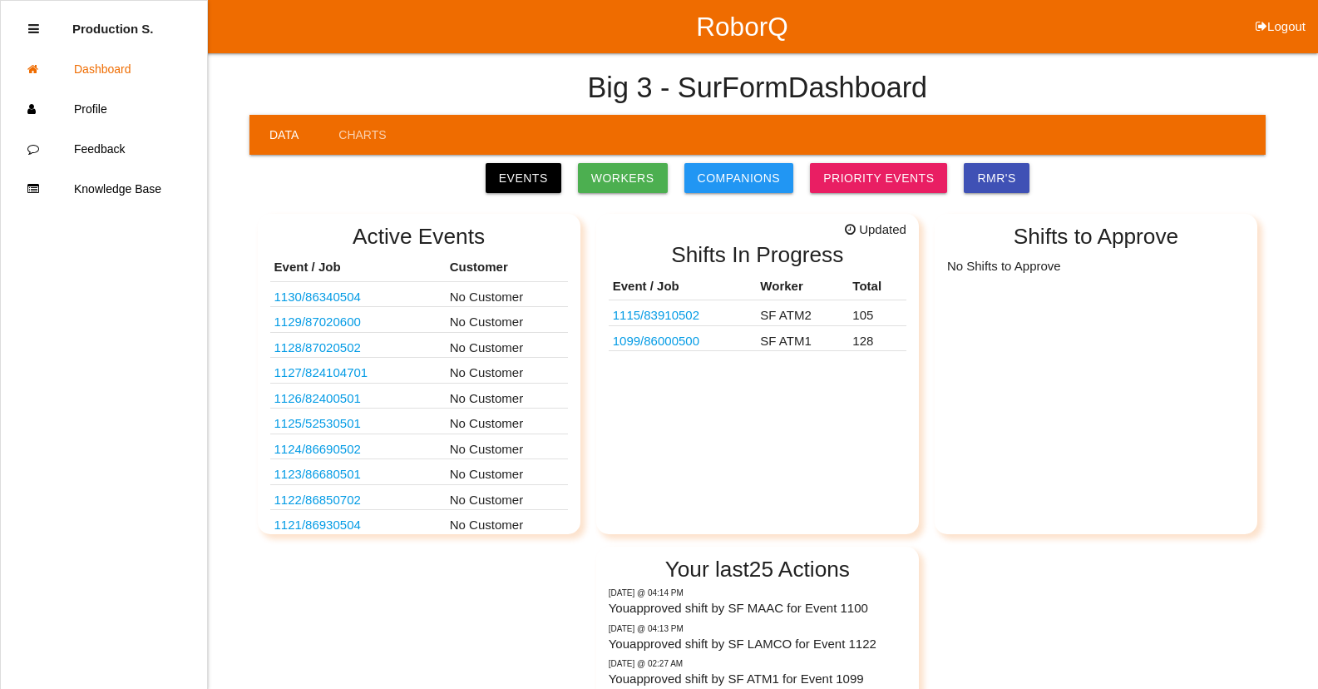
click at [699, 314] on link "1115 / 83910502" at bounding box center [656, 315] width 86 height 14
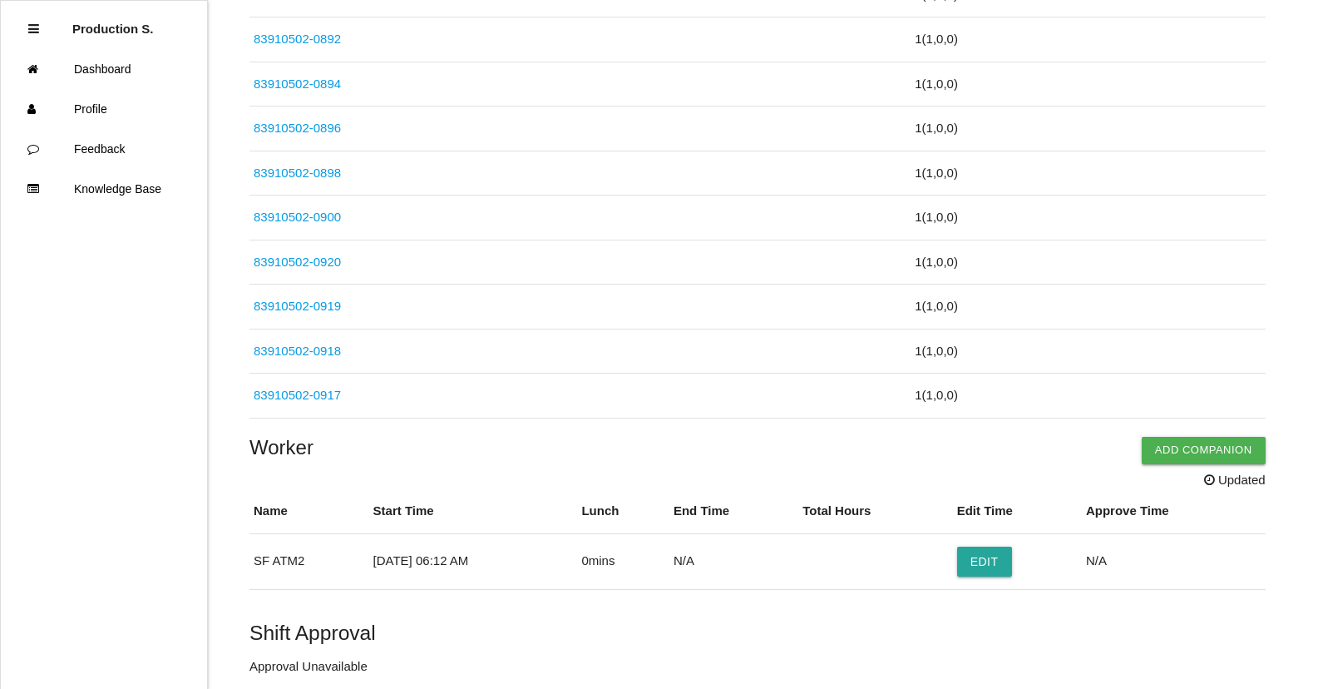
scroll to position [4674, 0]
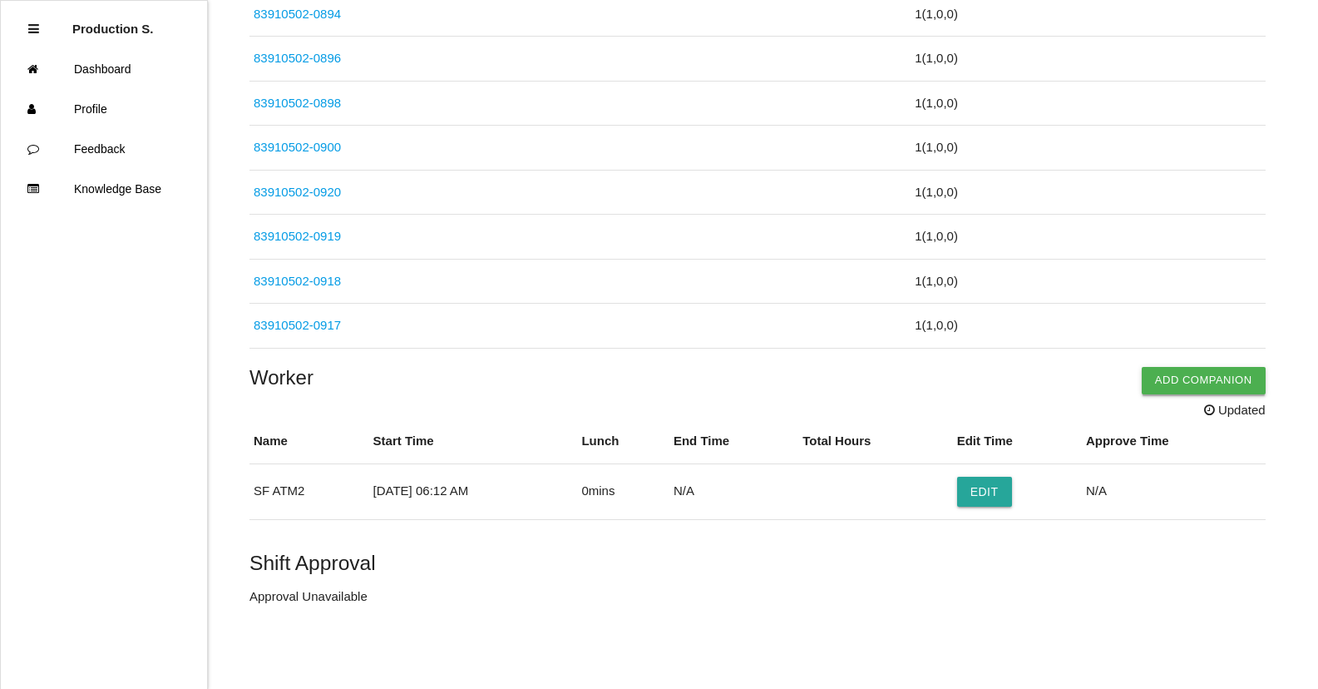
click at [1193, 377] on button "Add Companion" at bounding box center [1204, 380] width 124 height 27
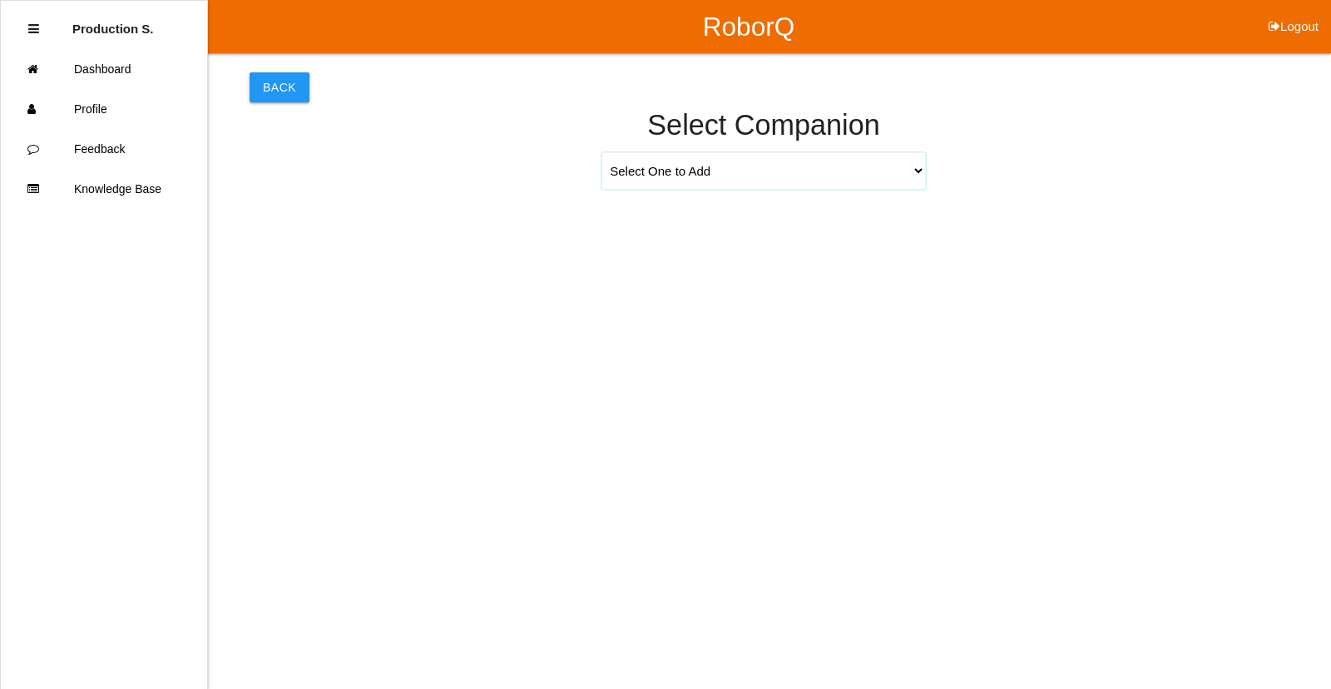
click at [921, 170] on select "Select One to Add [PERSON_NAME] 9655 [PERSON_NAME] 9140 [PERSON_NAME] 9156 [PER…" at bounding box center [763, 170] width 324 height 37
select select "[PERSON_NAME] 9709"
click at [601, 152] on select "Select One to Add [PERSON_NAME] 9655 [PERSON_NAME] 9140 [PERSON_NAME] 9156 [PER…" at bounding box center [763, 170] width 324 height 37
select select "6"
select select "12"
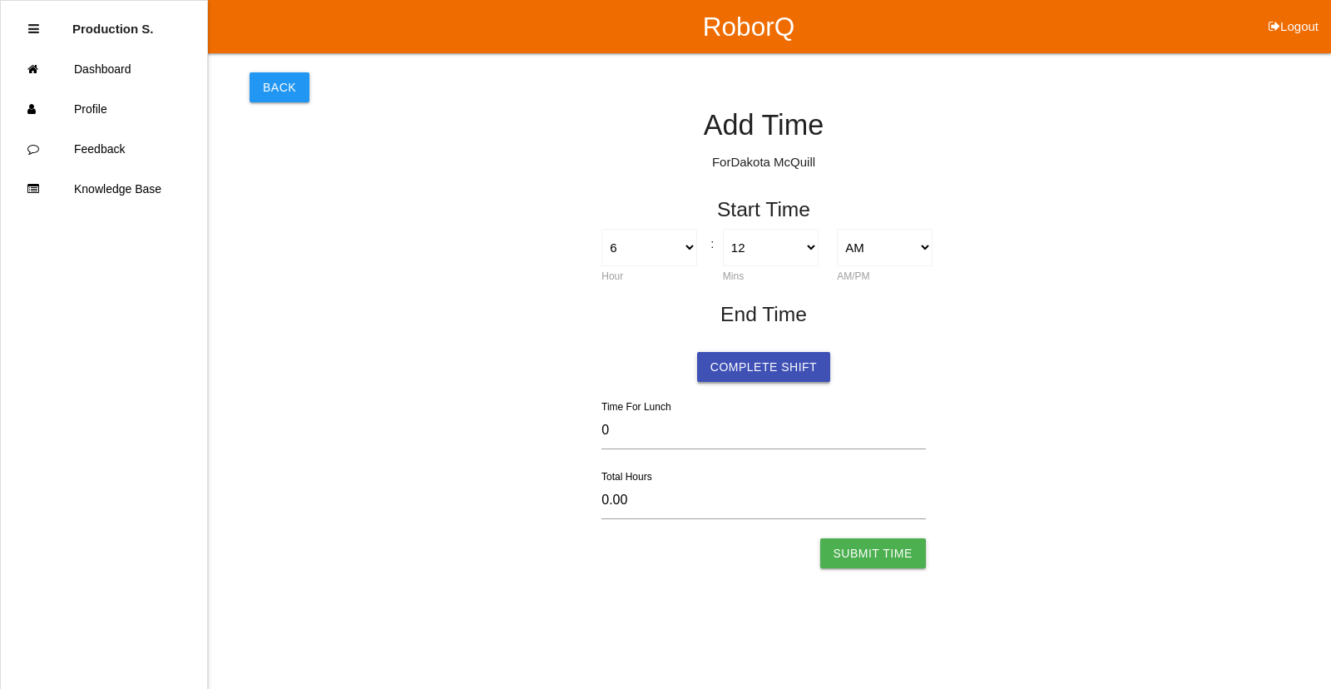
click at [741, 369] on button "Complete Shift" at bounding box center [763, 367] width 133 height 30
select select "6"
select select "12"
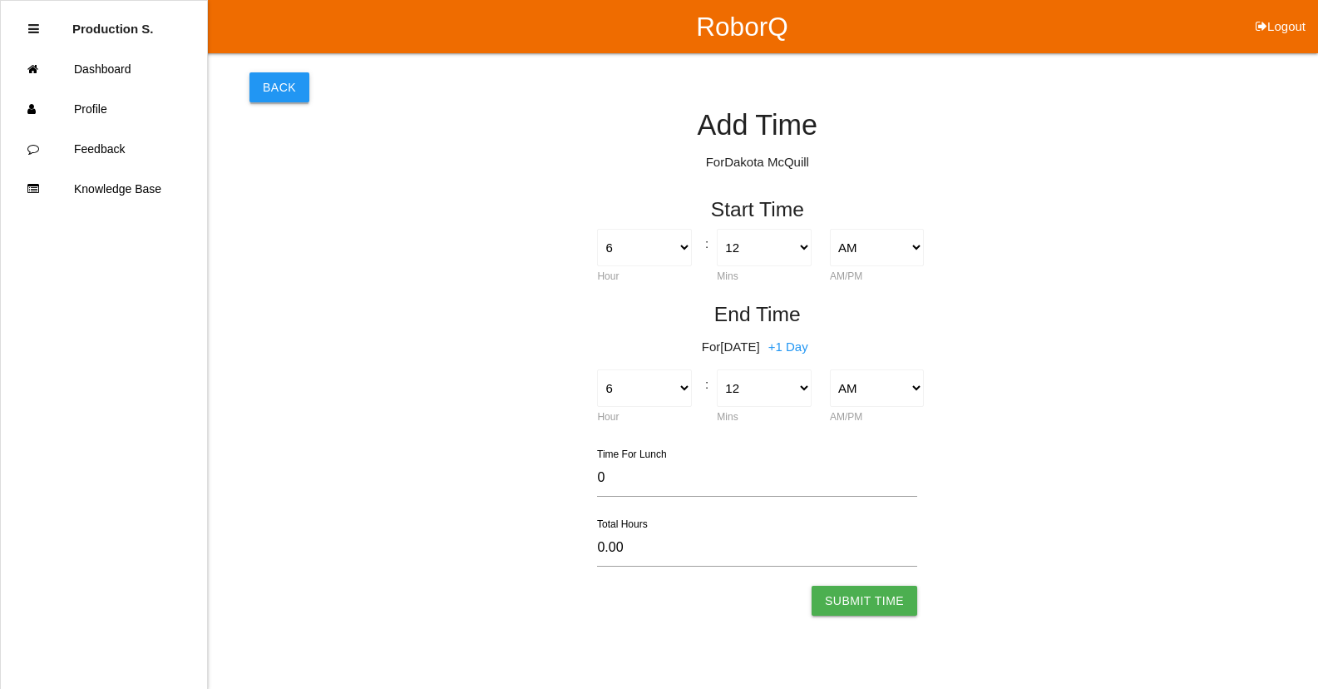
click at [274, 82] on button "Back" at bounding box center [279, 87] width 60 height 30
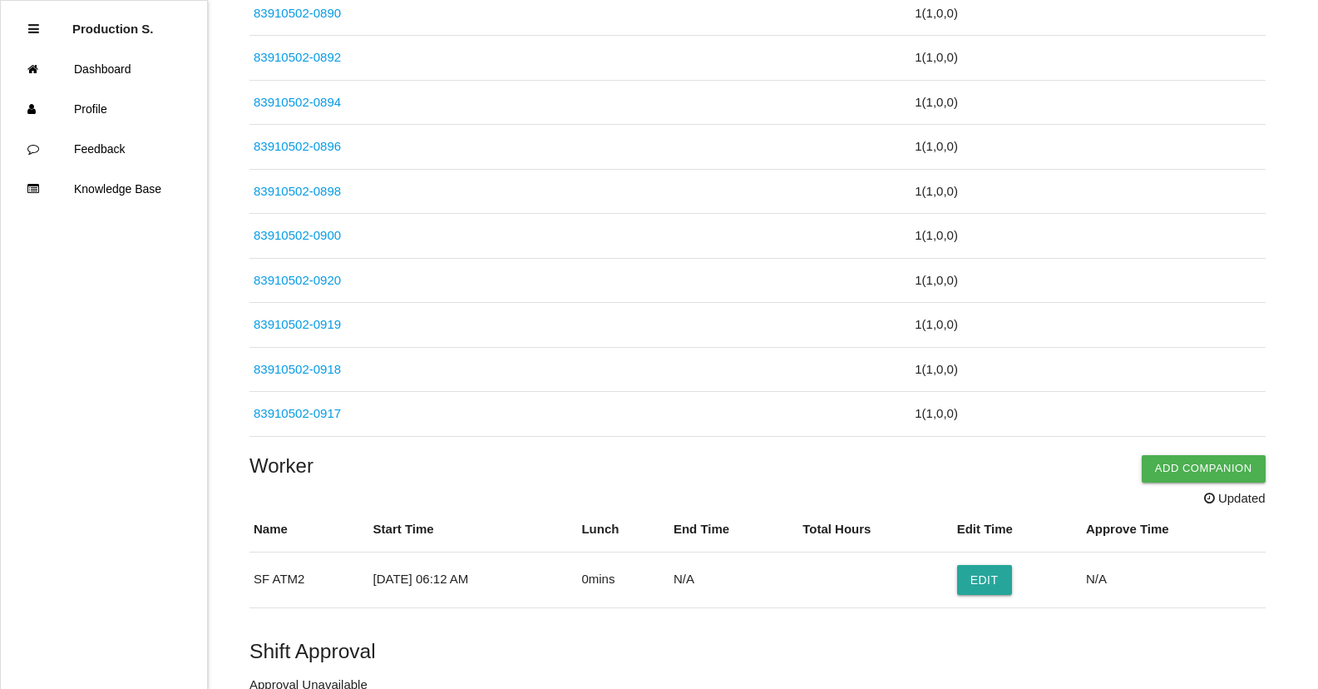
scroll to position [4674, 0]
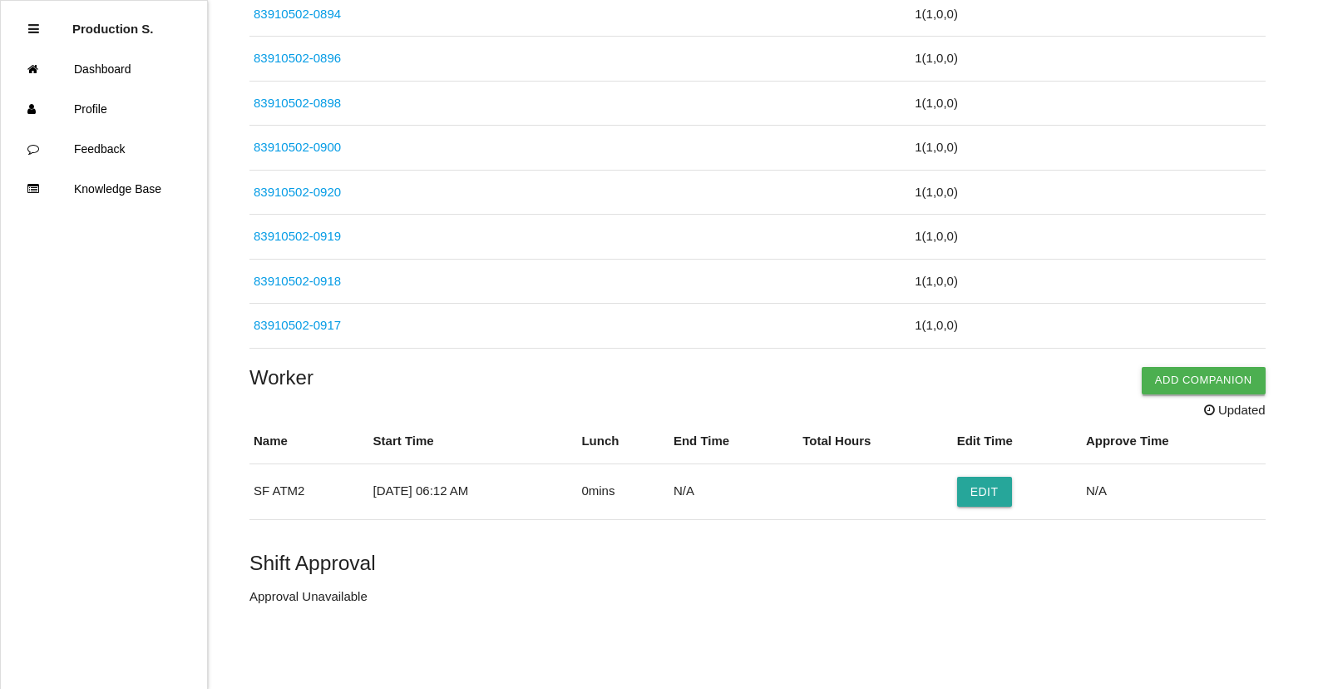
click at [1203, 375] on button "Add Companion" at bounding box center [1204, 380] width 124 height 27
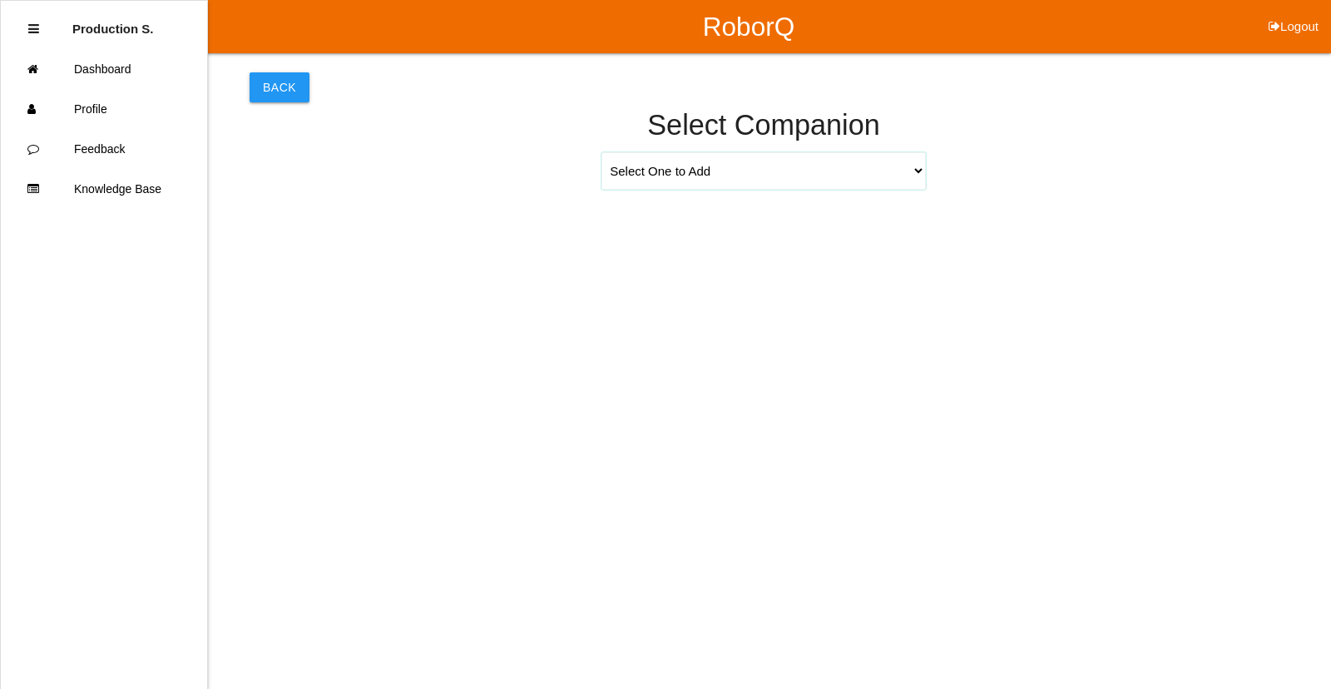
click at [920, 171] on select "Select One to Add [PERSON_NAME] 9655 [PERSON_NAME] 9140 [PERSON_NAME] 9156 [PER…" at bounding box center [763, 170] width 324 height 37
select select "[PERSON_NAME] 9271"
click at [601, 152] on select "Select One to Add [PERSON_NAME] 9655 [PERSON_NAME] 9140 [PERSON_NAME] 9156 [PER…" at bounding box center [763, 170] width 324 height 37
select select "6"
select select "12"
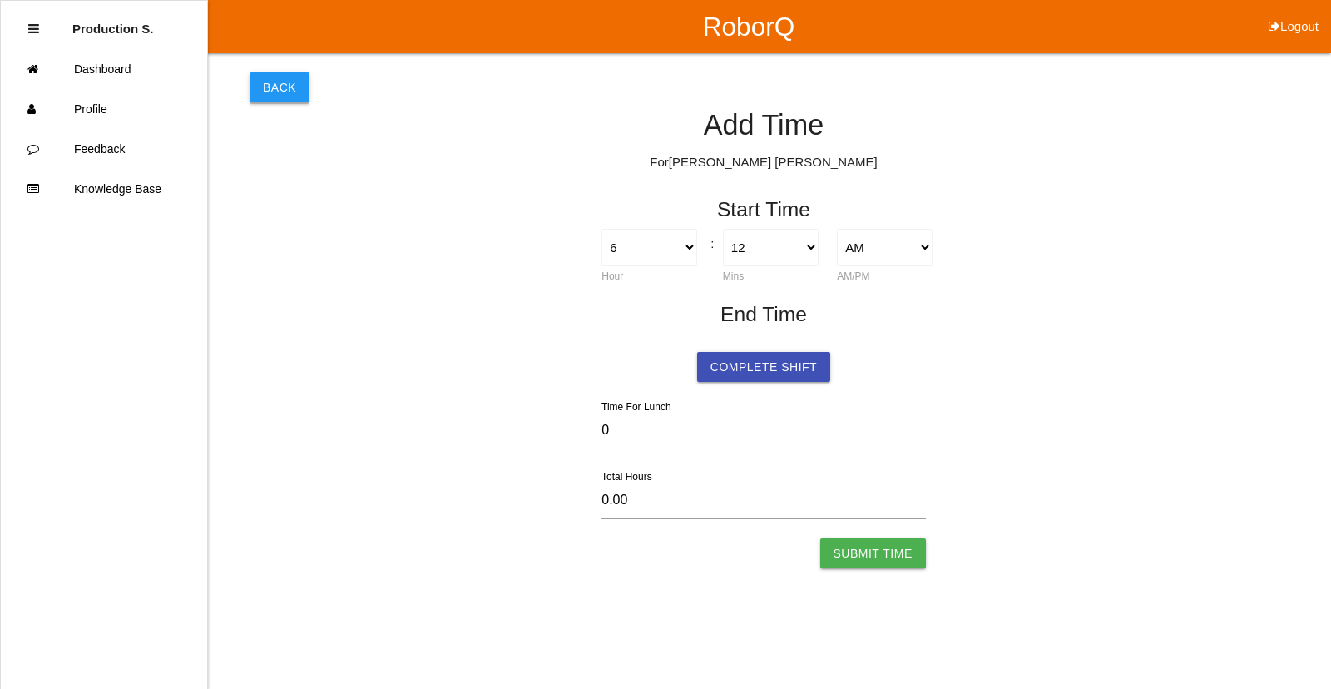
click at [276, 96] on button "Back" at bounding box center [279, 87] width 60 height 30
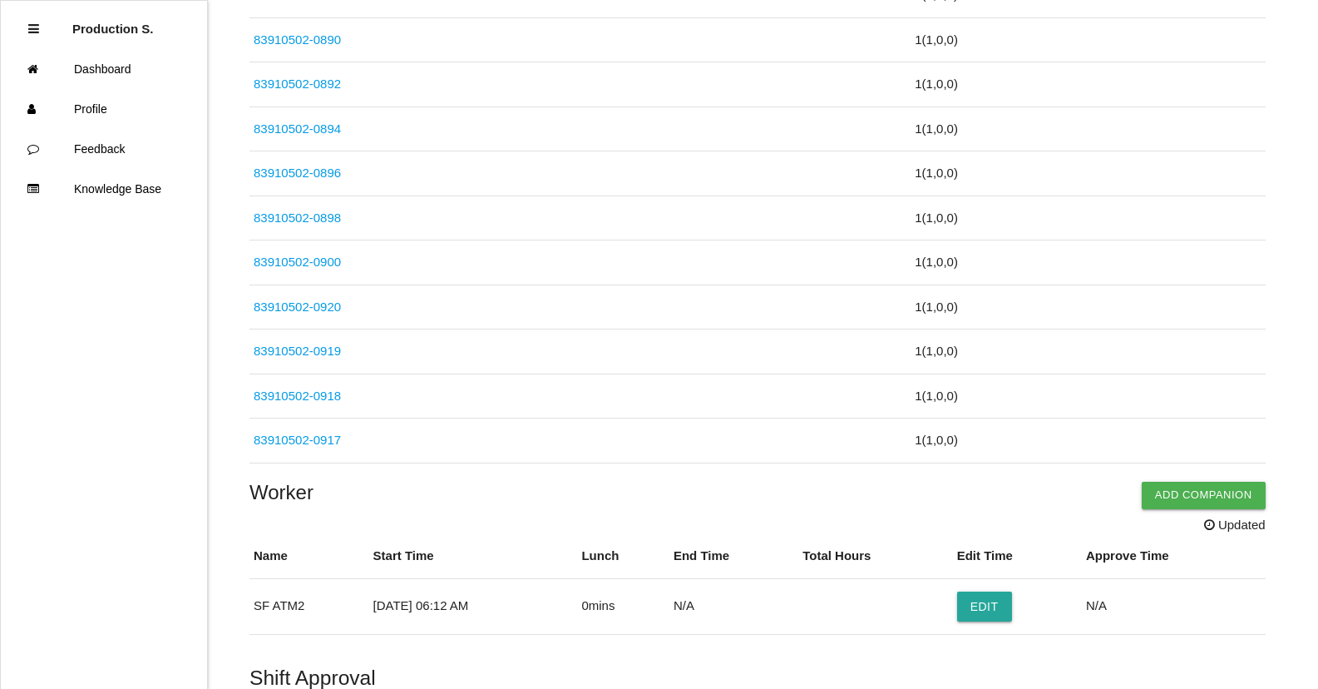
scroll to position [4674, 0]
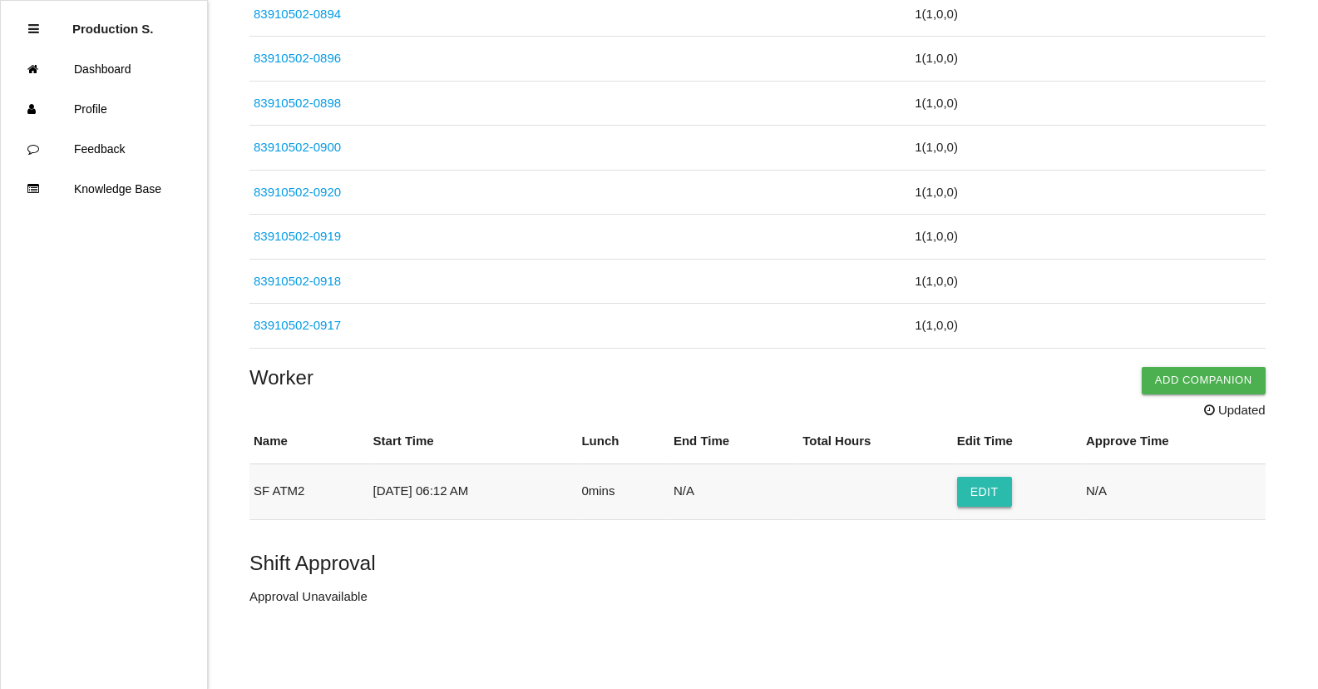
click at [985, 497] on button "Edit" at bounding box center [984, 492] width 55 height 30
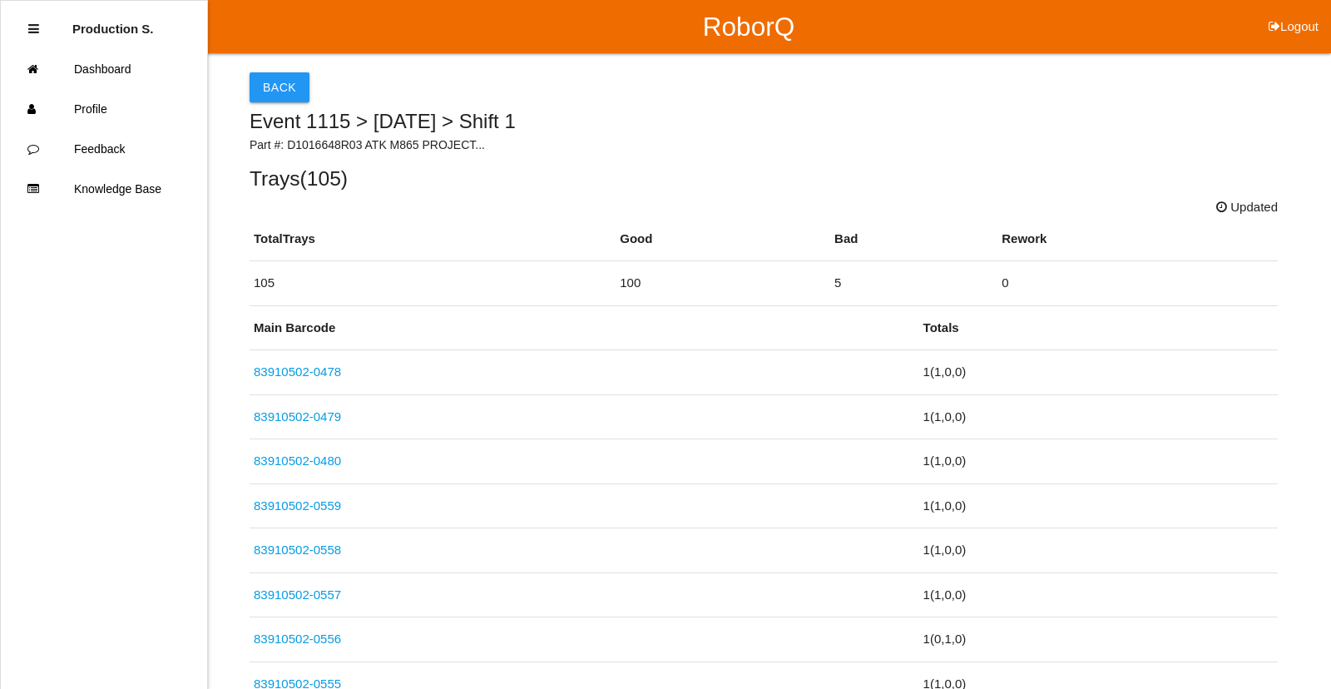
select select "6"
select select "12"
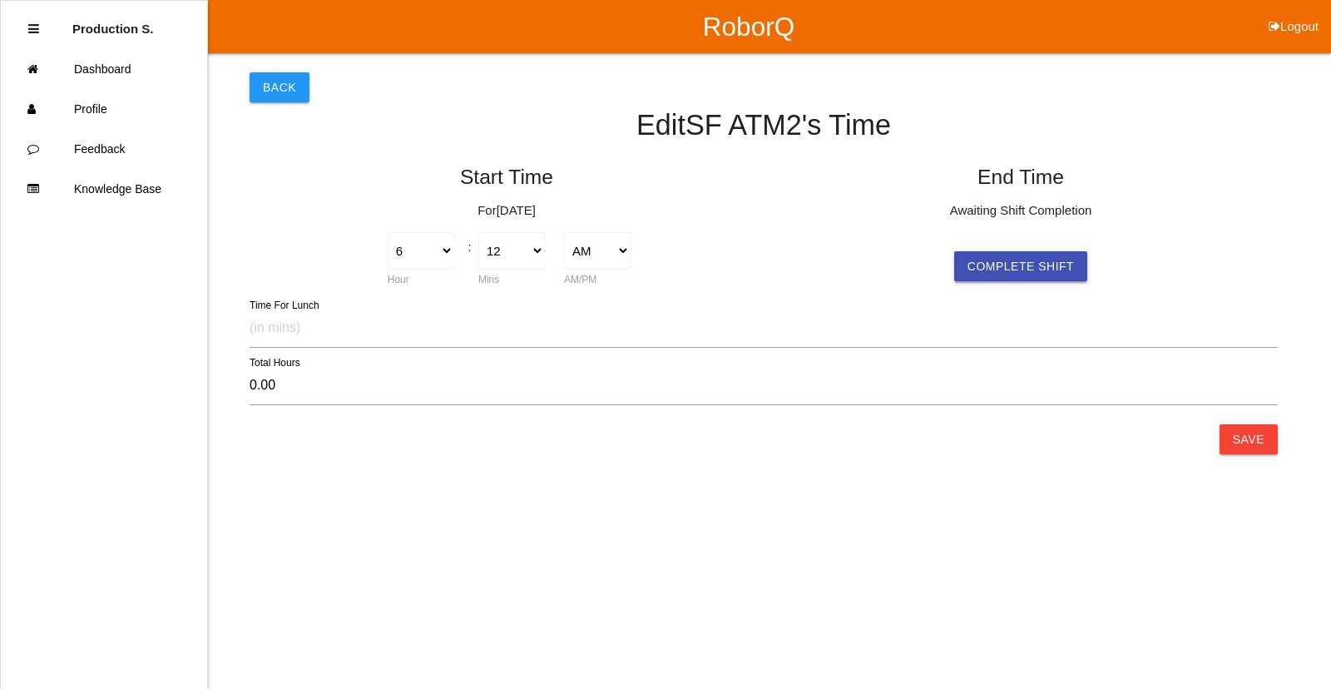
click at [1030, 269] on button "Complete Shift" at bounding box center [1020, 266] width 133 height 30
type input "10.05"
select select "4"
select select "15"
select select "2"
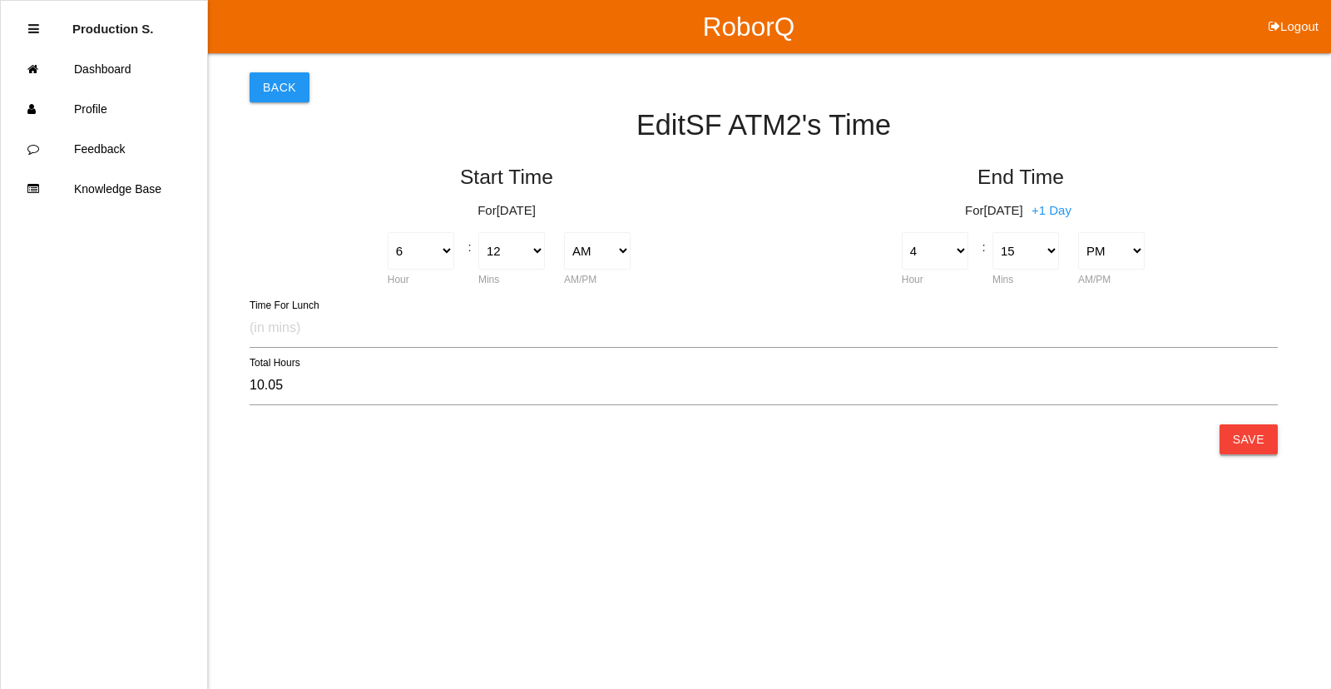
click at [1249, 436] on button "Save" at bounding box center [1248, 439] width 58 height 30
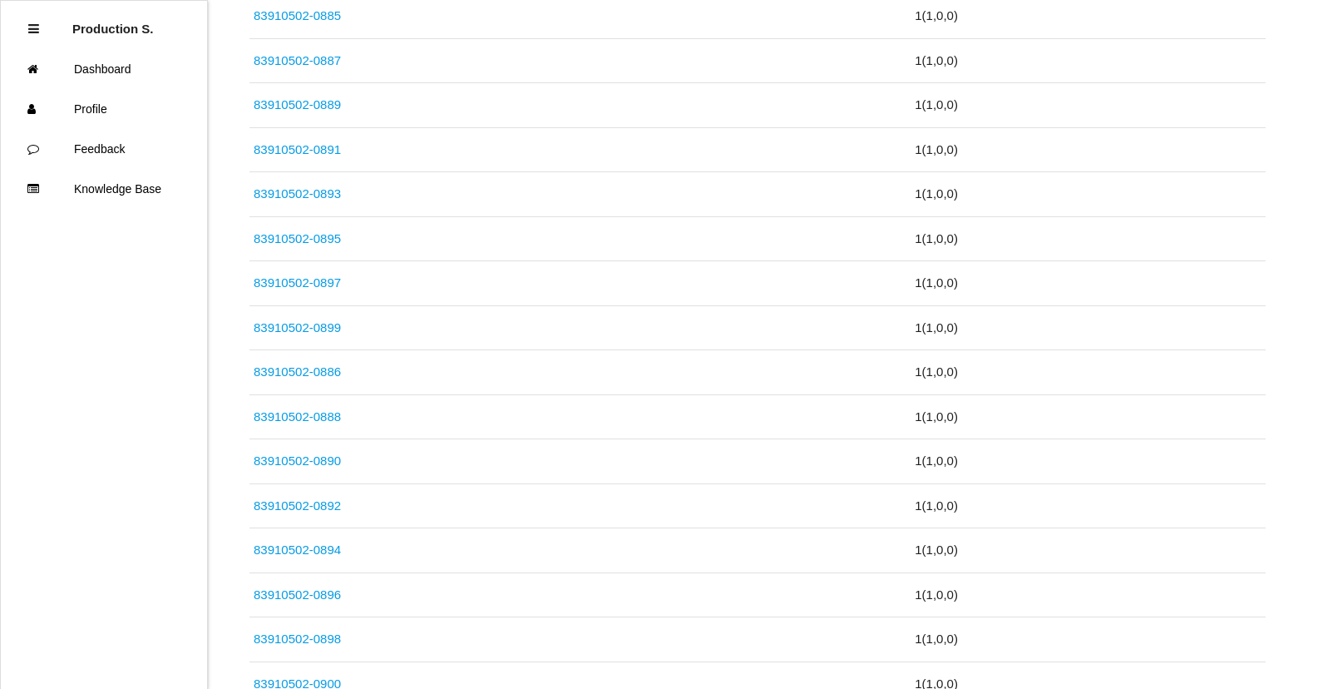
scroll to position [4636, 0]
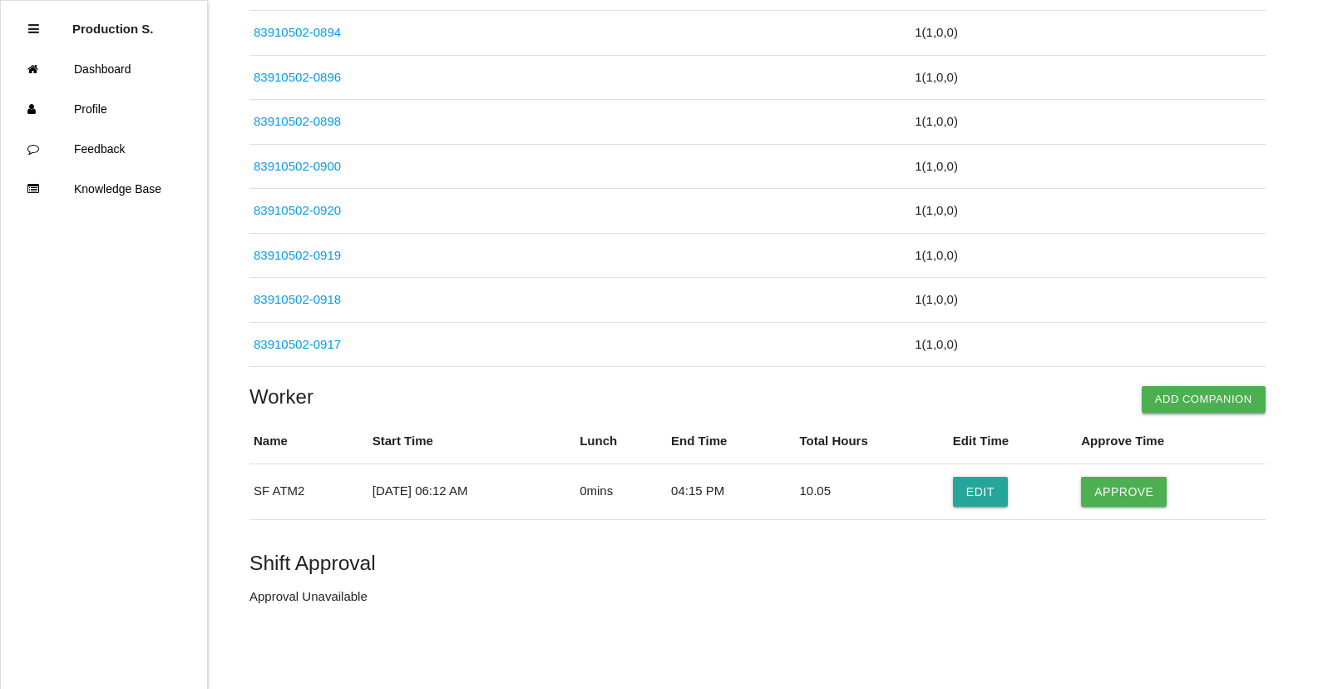
click at [1192, 393] on button "Add Companion" at bounding box center [1204, 399] width 124 height 27
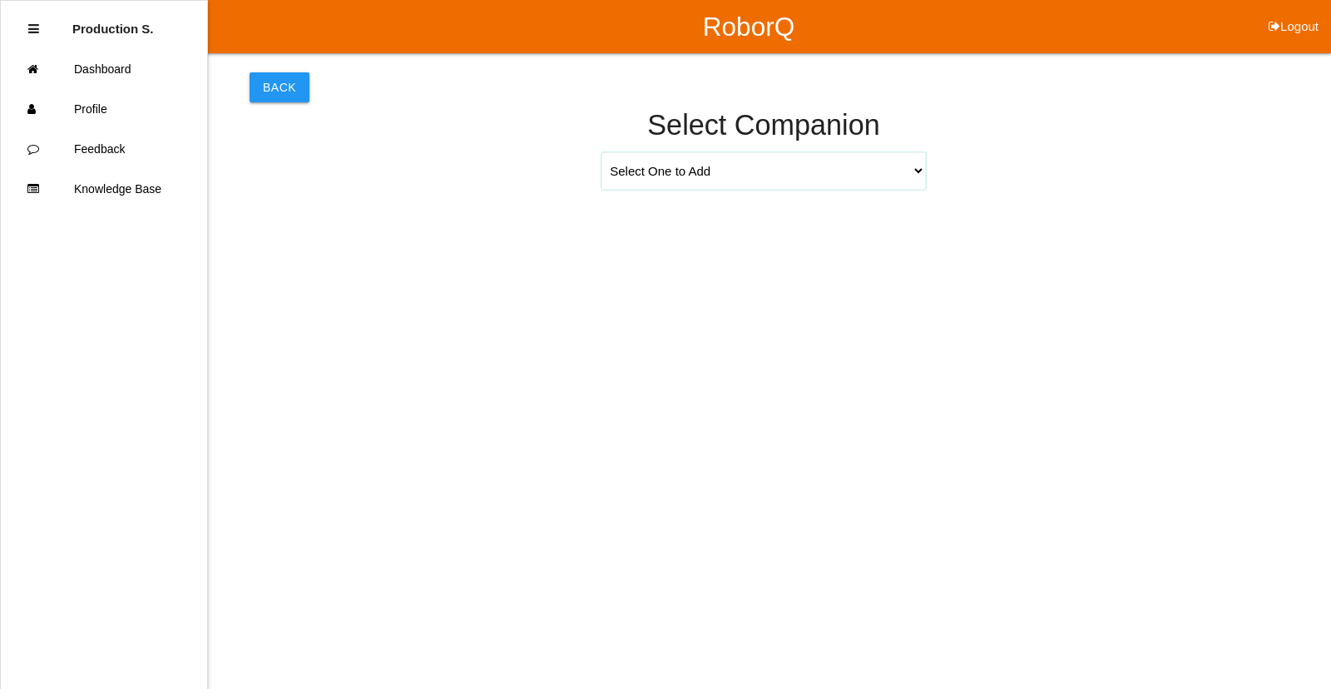
click at [921, 166] on select "Select One to Add [PERSON_NAME] 9655 [PERSON_NAME] 9140 [PERSON_NAME] 9156 [PER…" at bounding box center [763, 170] width 324 height 37
select select "[PERSON_NAME] 9709"
click at [601, 152] on select "Select One to Add [PERSON_NAME] 9655 [PERSON_NAME] 9140 [PERSON_NAME] 9156 [PER…" at bounding box center [763, 170] width 324 height 37
select select "6"
select select "12"
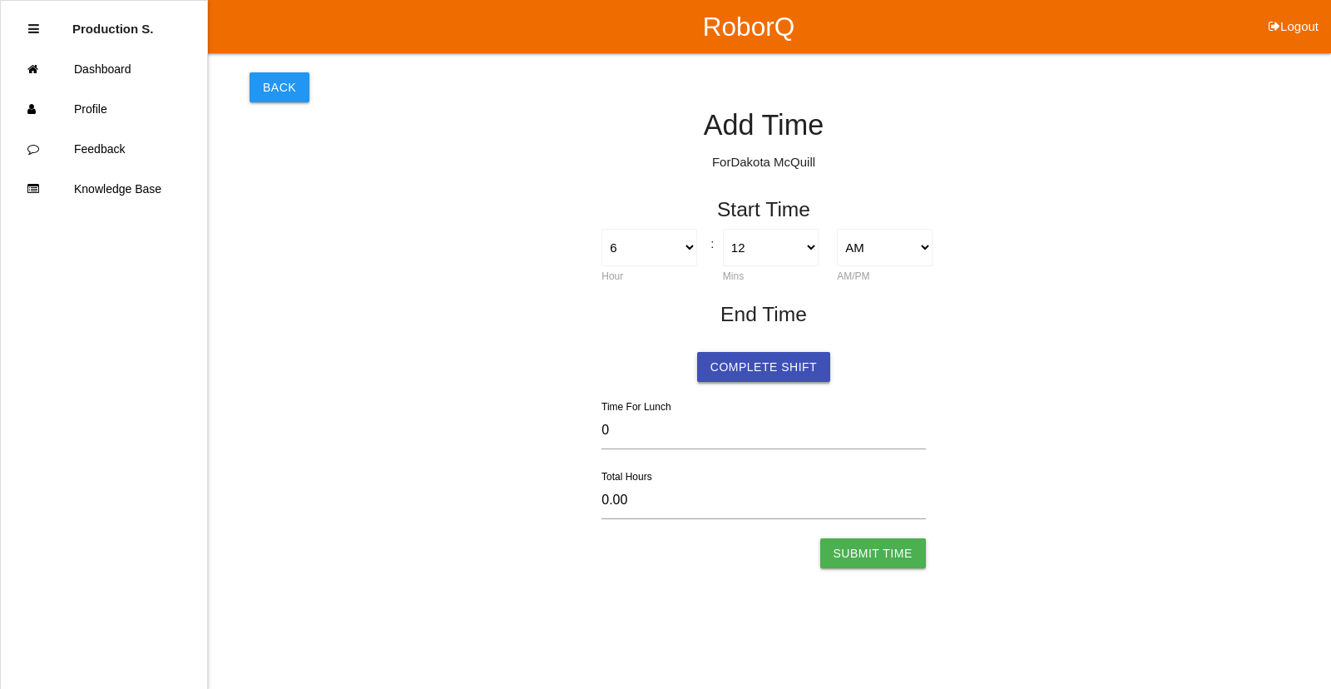
click at [754, 369] on button "Complete Shift" at bounding box center [763, 367] width 133 height 30
select select "6"
select select "12"
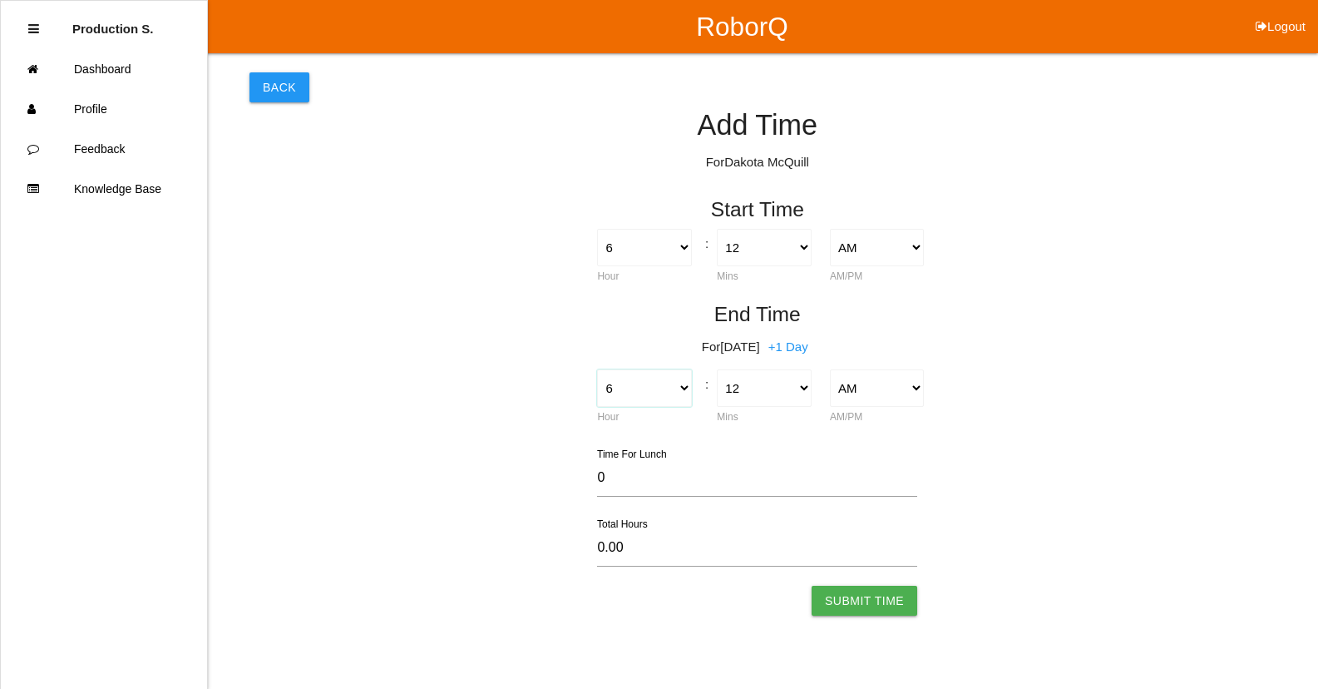
click at [633, 387] on select "1 2 3 4 5 6 7 8 9 10 11 12" at bounding box center [644, 387] width 94 height 37
select select "4"
click at [597, 369] on select "1 2 3 4 5 6 7 8 9 10 11 12" at bounding box center [644, 387] width 94 height 37
type input "-2.00"
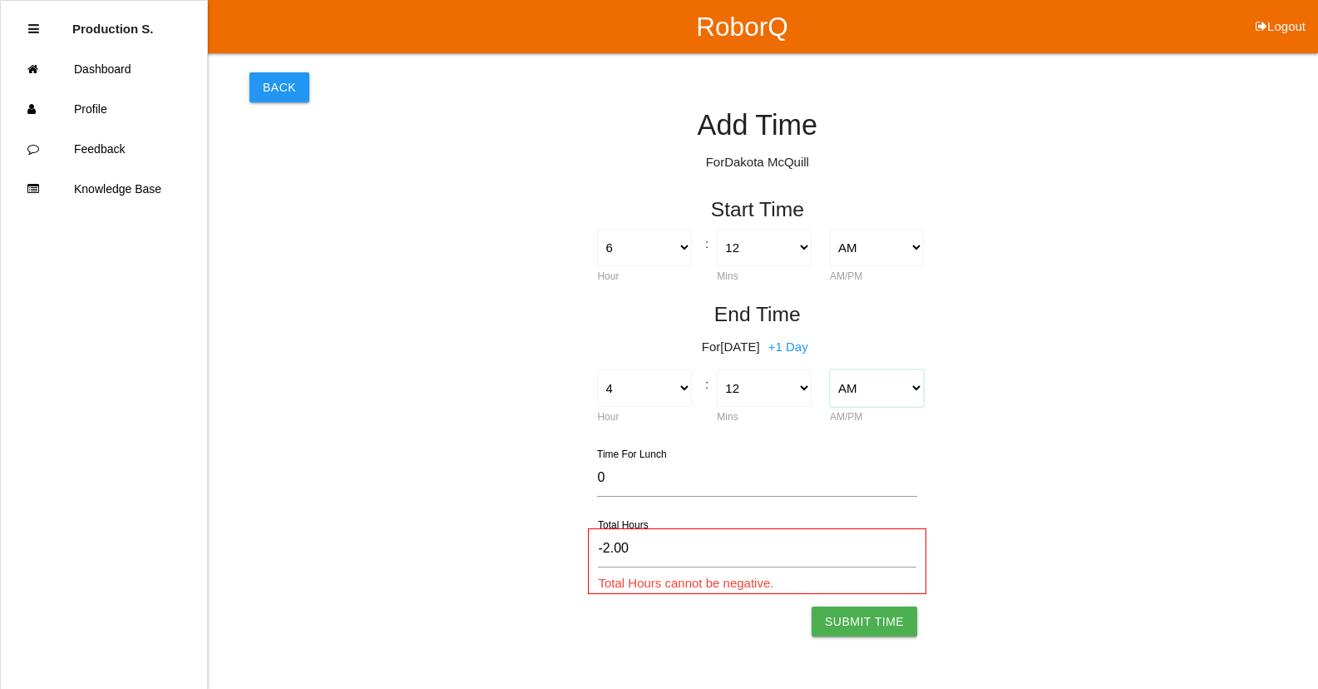
click at [887, 389] on select "AM PM" at bounding box center [877, 387] width 94 height 37
select select "2"
click at [830, 369] on select "AM PM" at bounding box center [877, 387] width 94 height 37
type input "10.00"
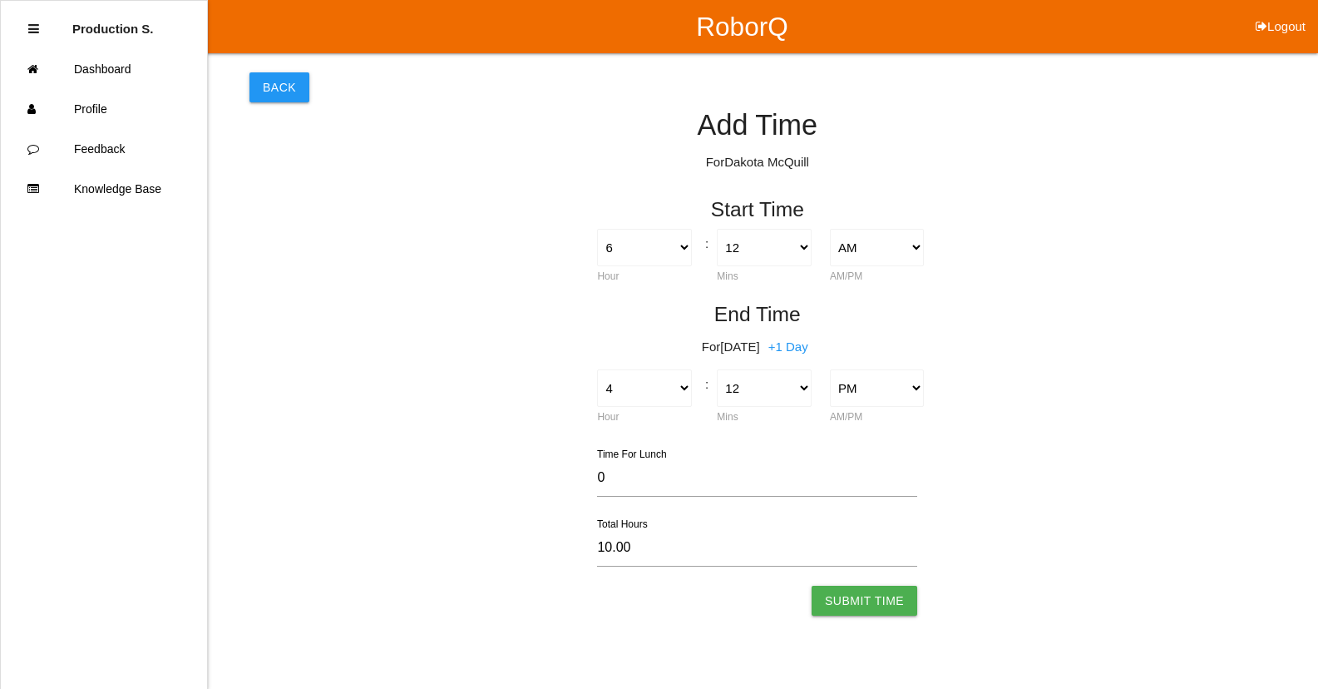
click at [885, 594] on button "Submit Time" at bounding box center [865, 600] width 106 height 30
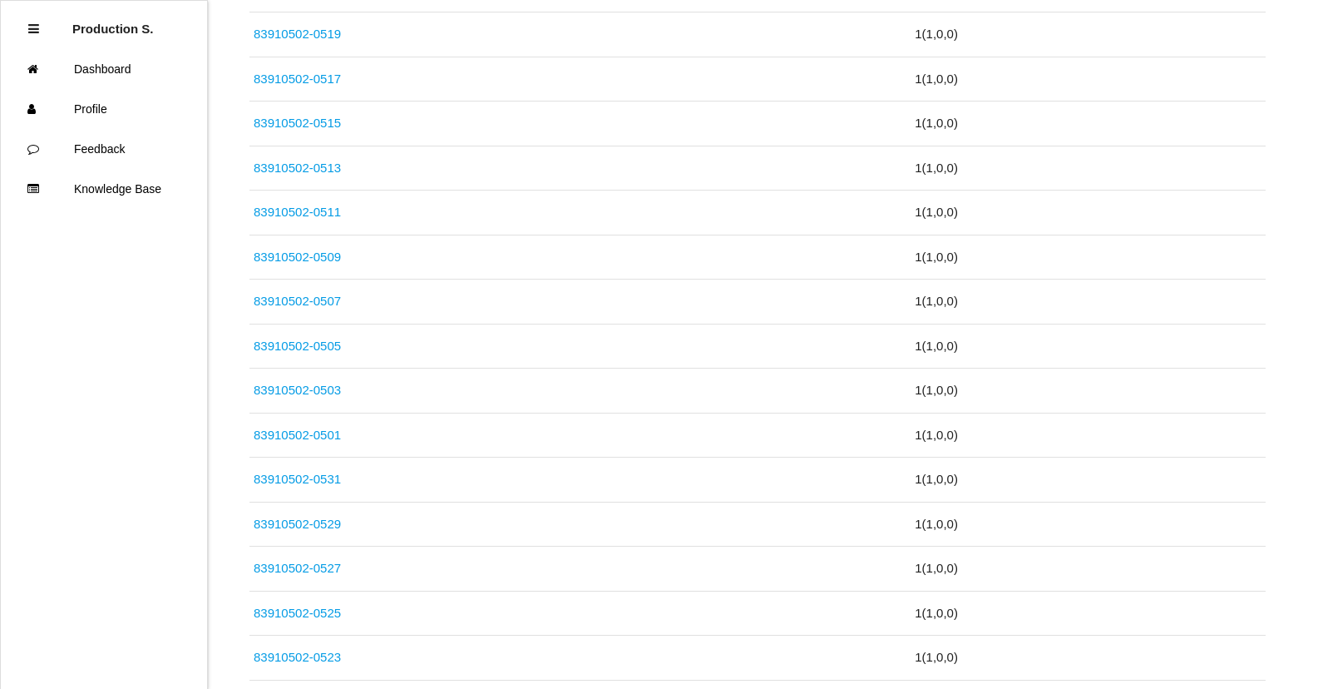
scroll to position [4844, 0]
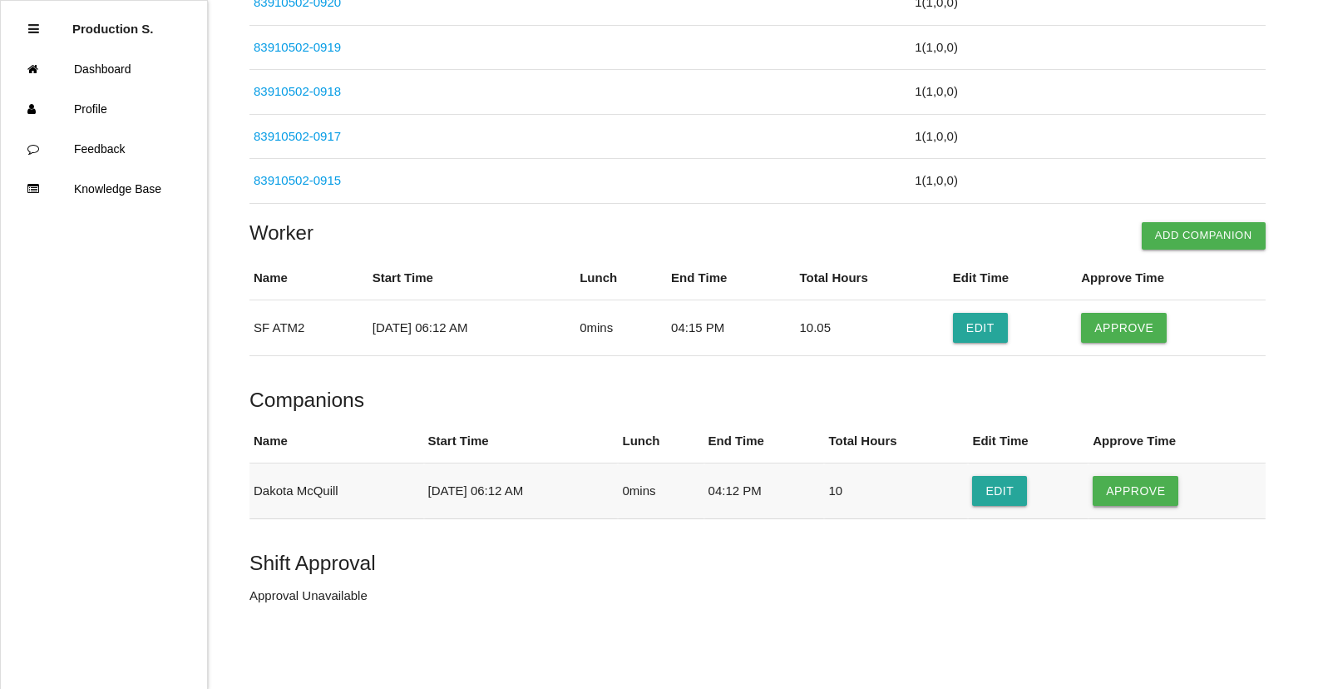
click at [1133, 485] on button "Approve" at bounding box center [1136, 491] width 86 height 30
click at [1130, 323] on button "Approve" at bounding box center [1124, 328] width 86 height 30
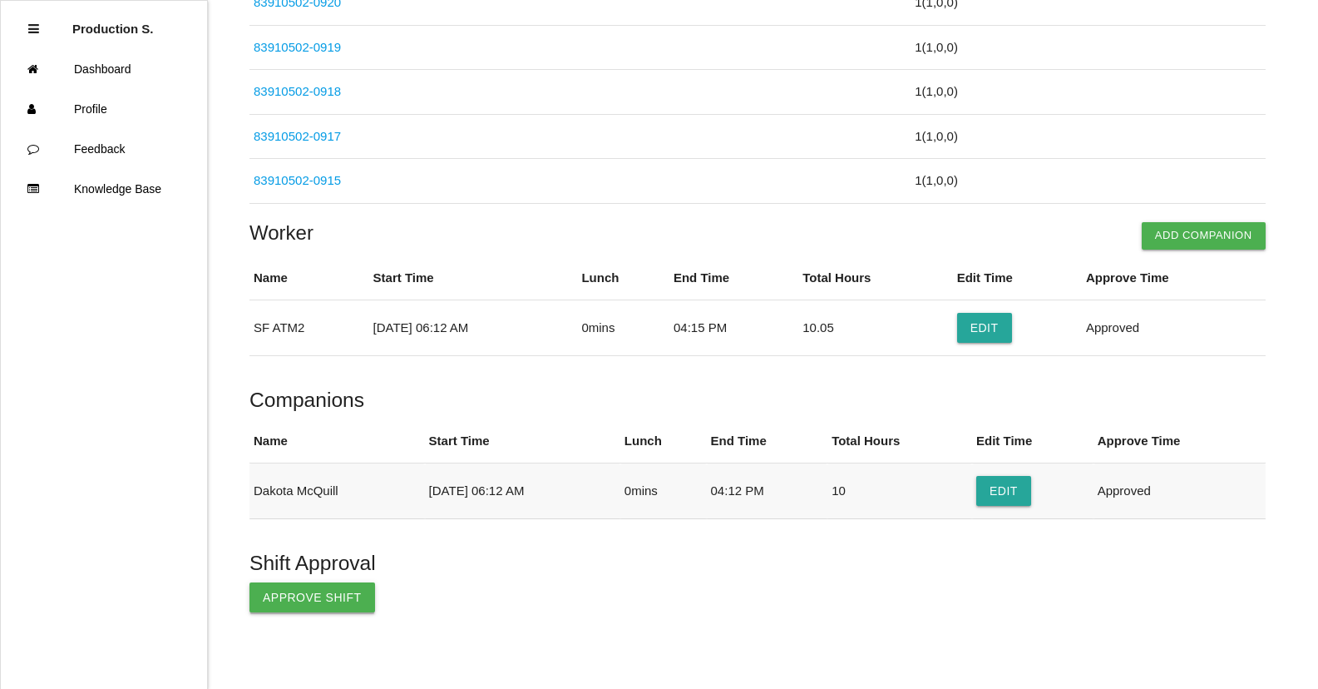
click at [329, 605] on button "Approve Shift" at bounding box center [312, 597] width 126 height 30
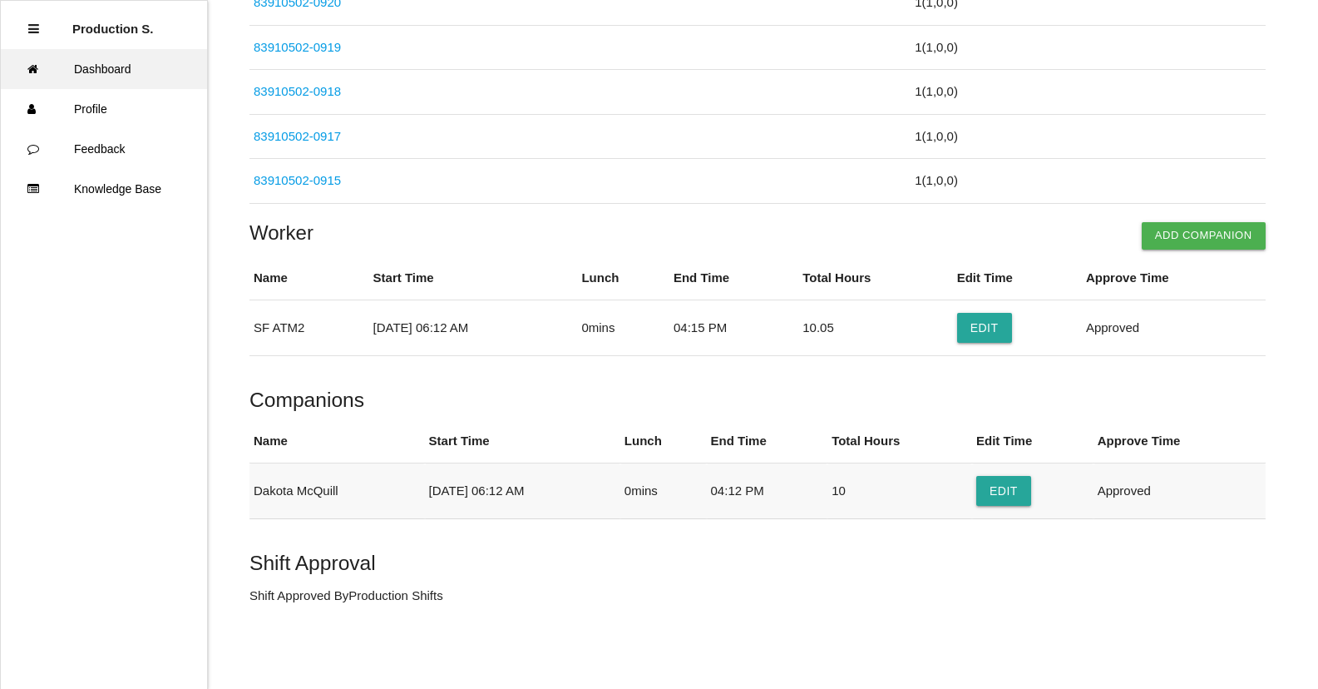
click at [121, 75] on link "Dashboard" at bounding box center [104, 69] width 206 height 40
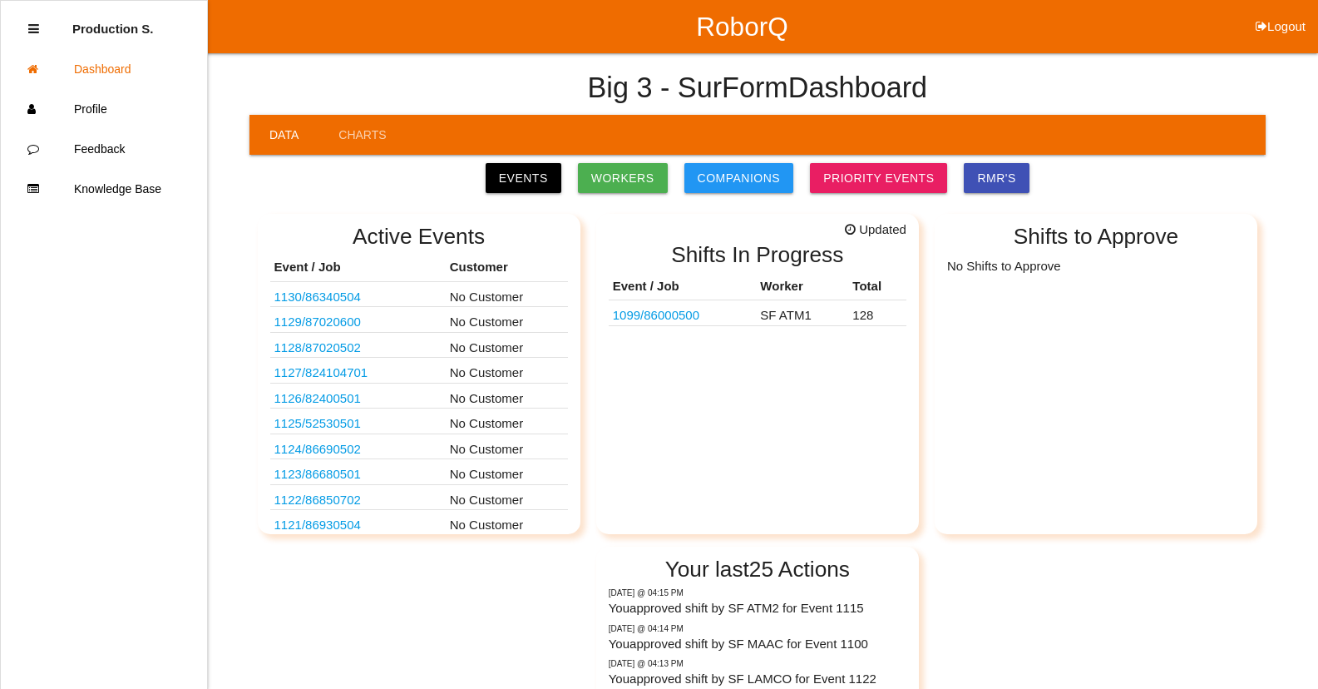
click at [669, 316] on link "1099 / 86000500" at bounding box center [656, 315] width 86 height 14
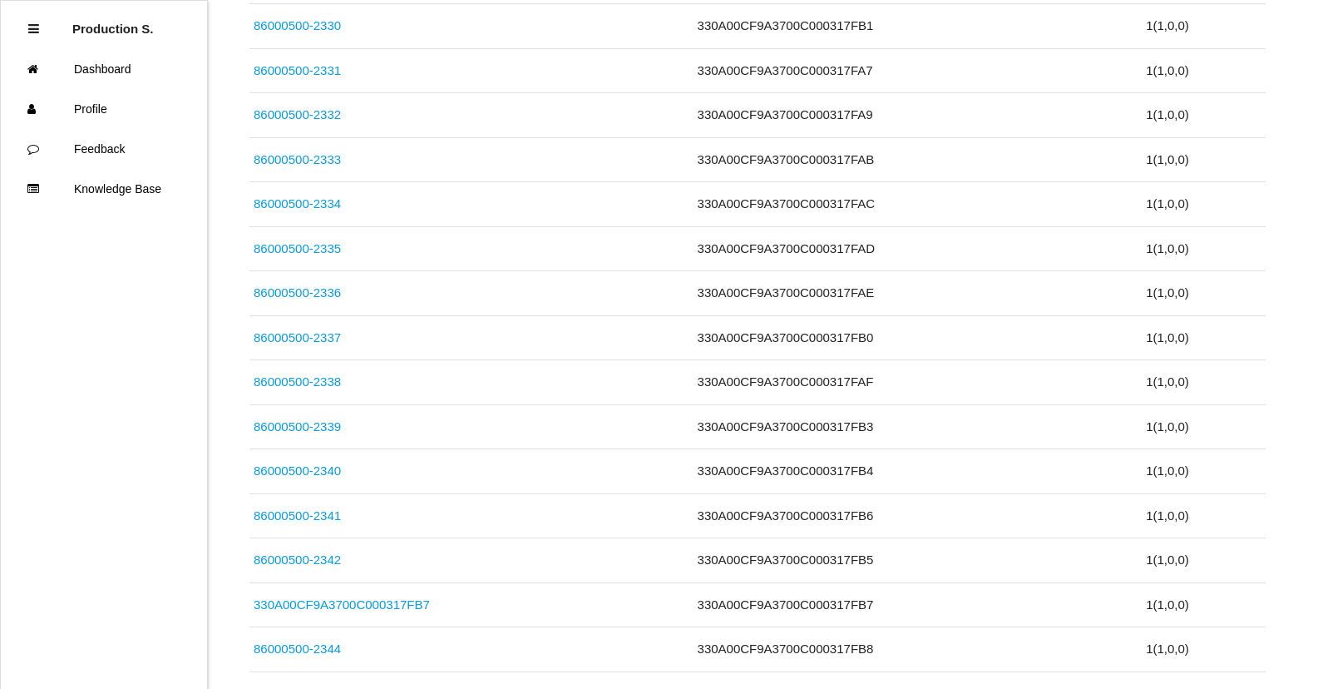
scroll to position [5697, 0]
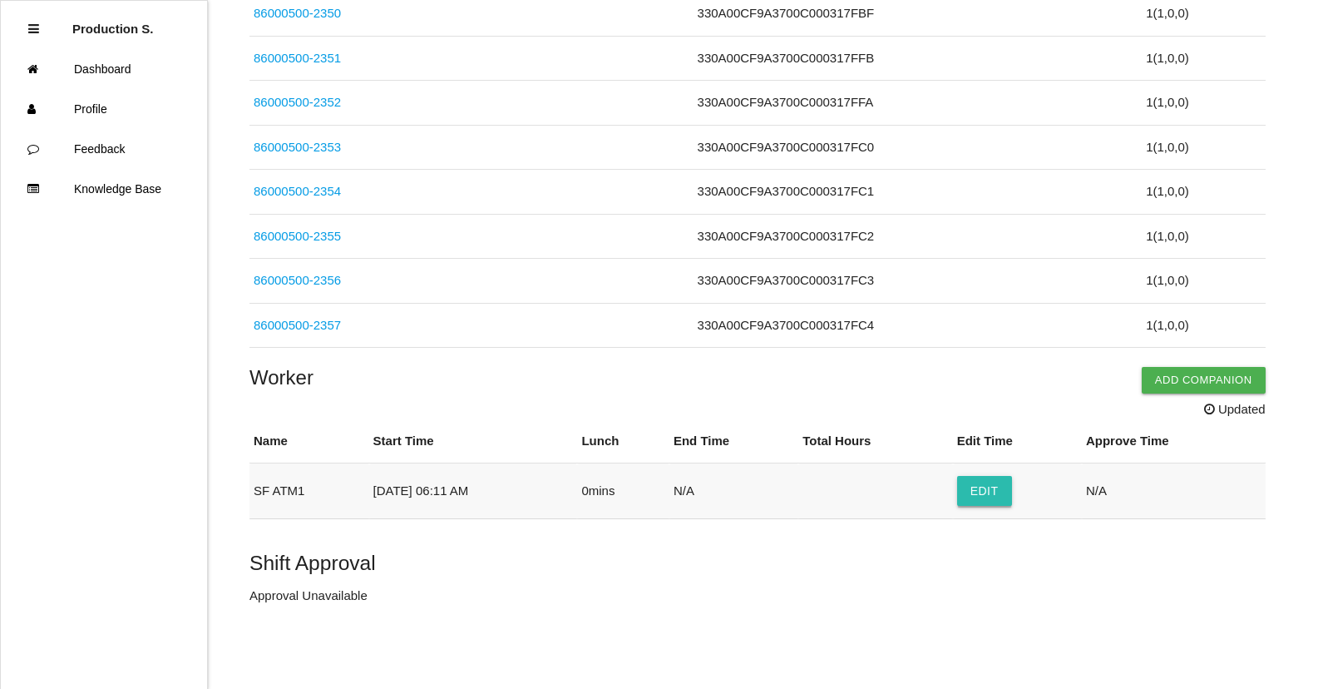
click at [1000, 496] on button "Edit" at bounding box center [984, 491] width 55 height 30
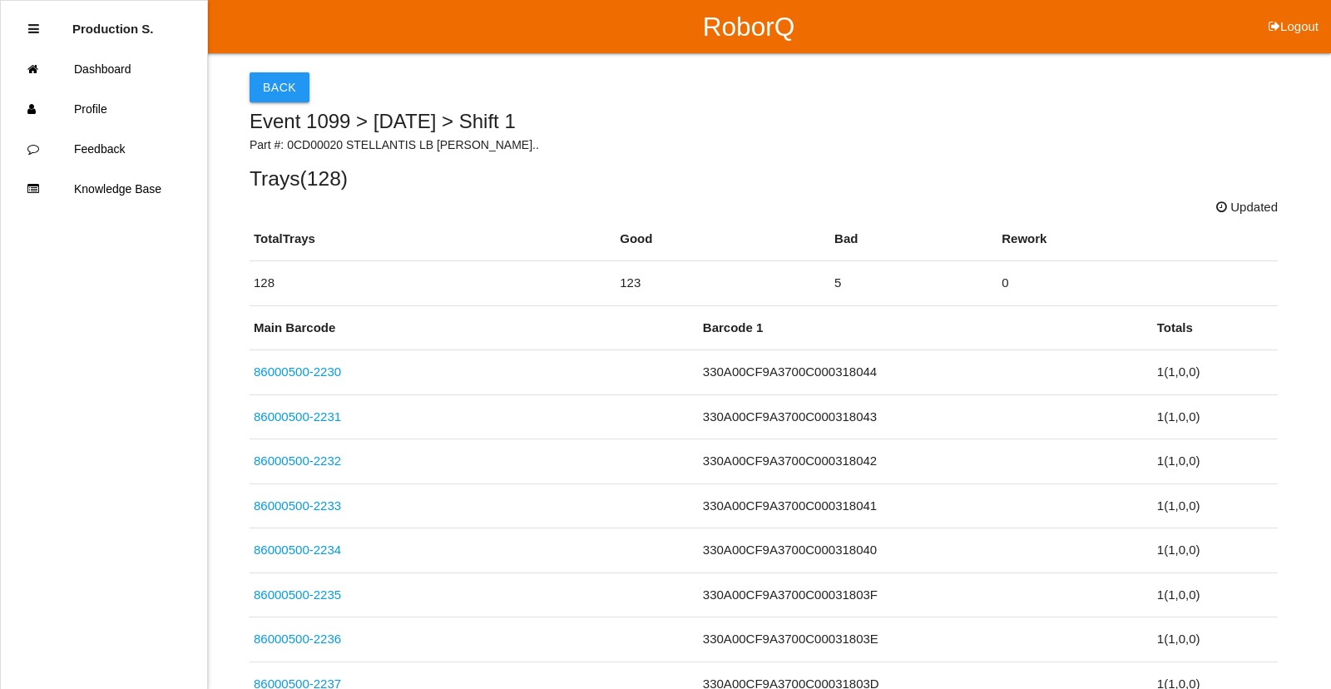
select select "6"
select select "11"
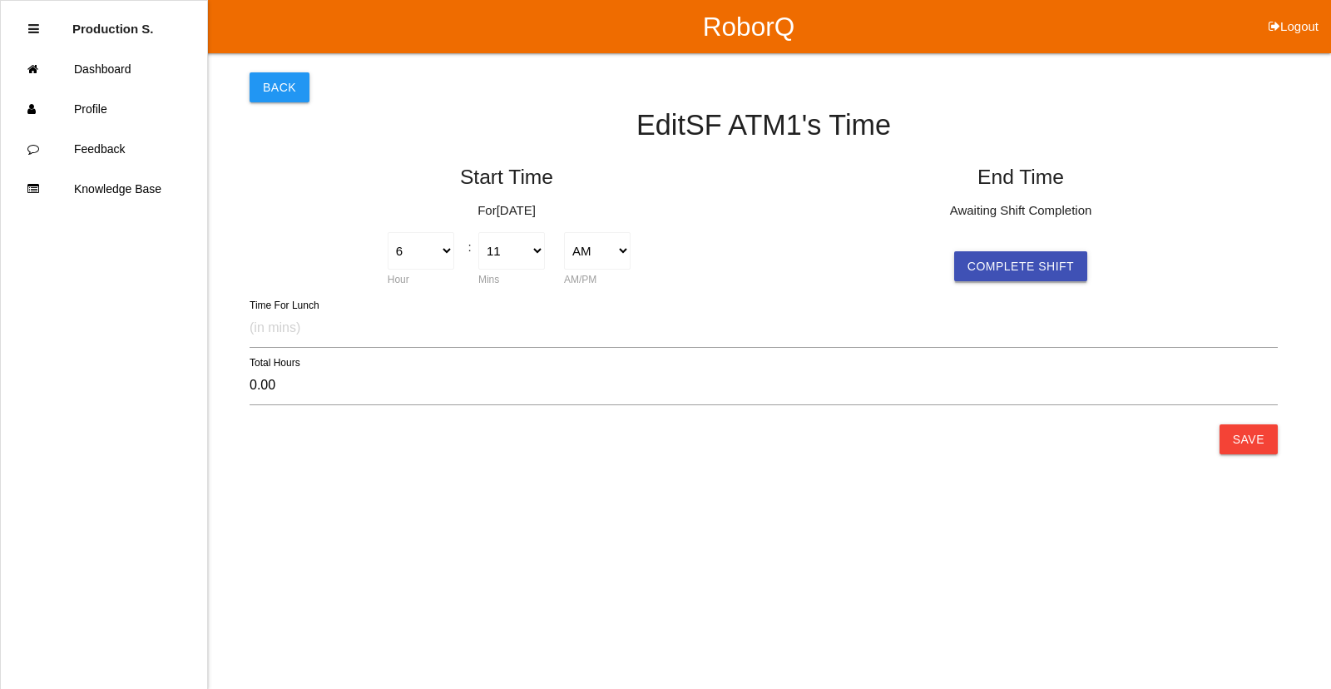
click at [1045, 274] on button "Complete Shift" at bounding box center [1020, 266] width 133 height 30
select select "4"
select select "15"
select select "2"
type input "10.07"
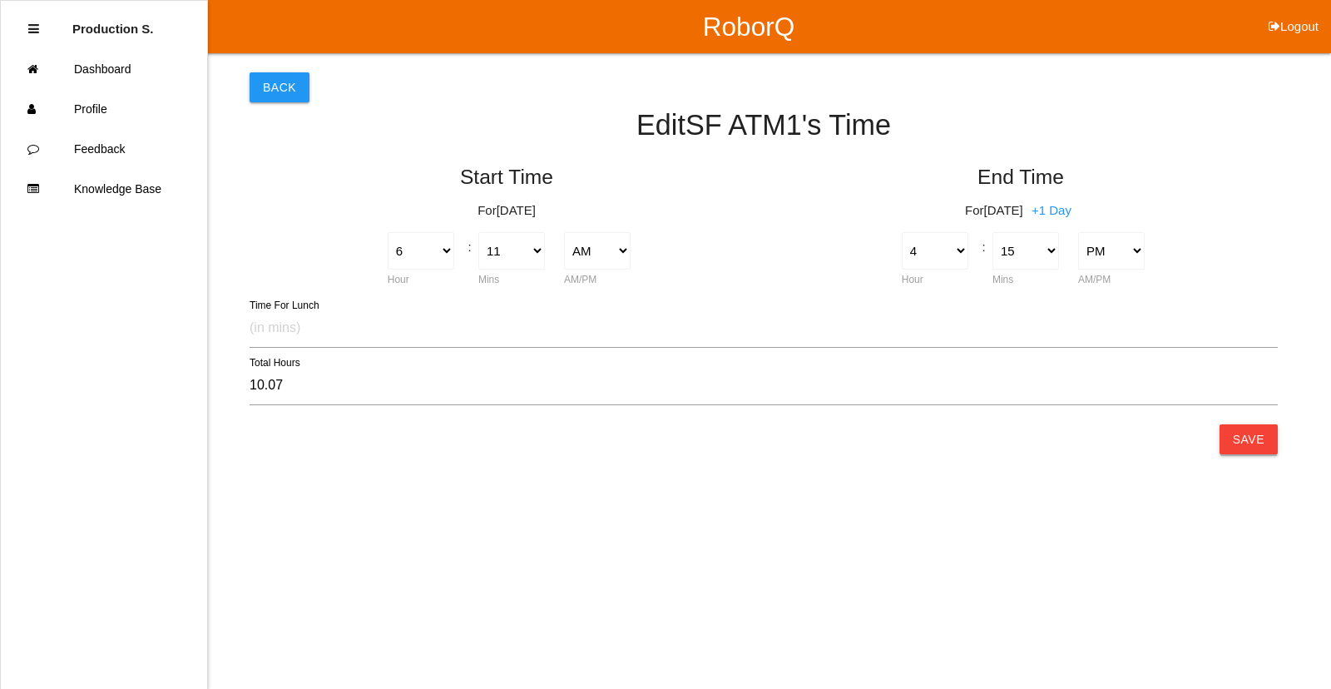
click at [1261, 442] on button "Save" at bounding box center [1248, 439] width 58 height 30
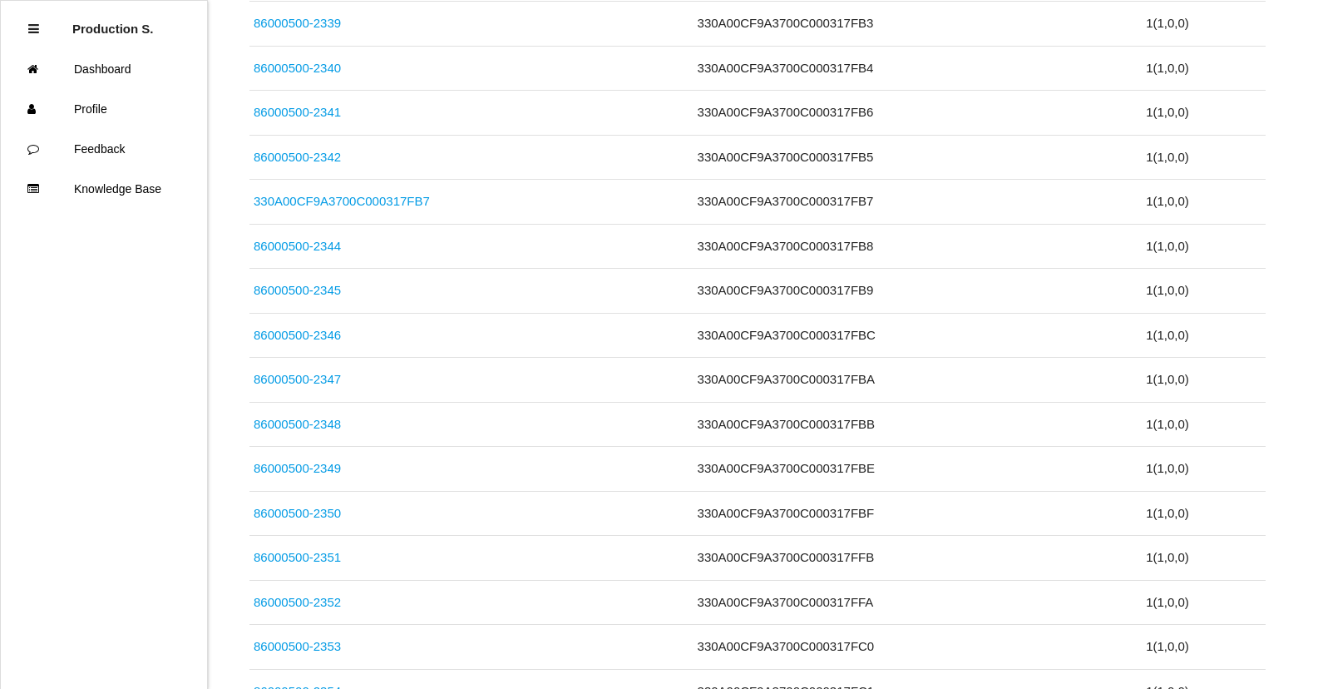
scroll to position [5660, 0]
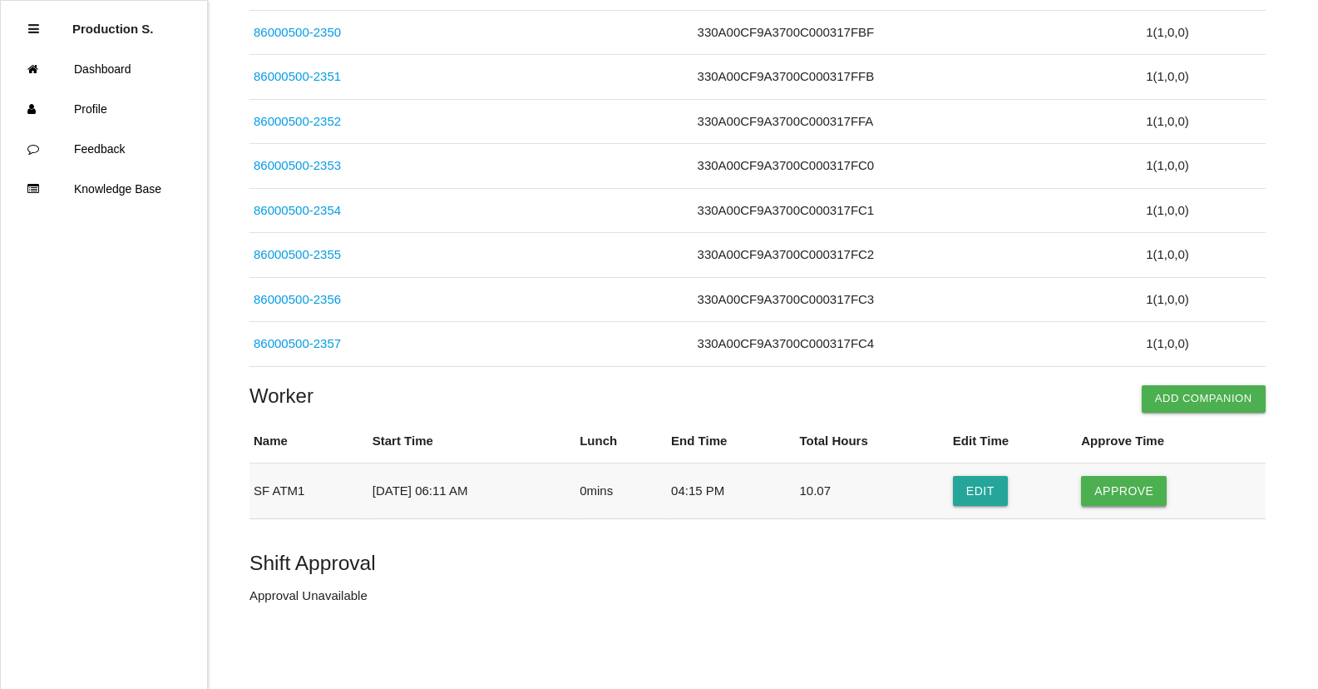
click at [1141, 488] on button "Approve" at bounding box center [1124, 491] width 86 height 30
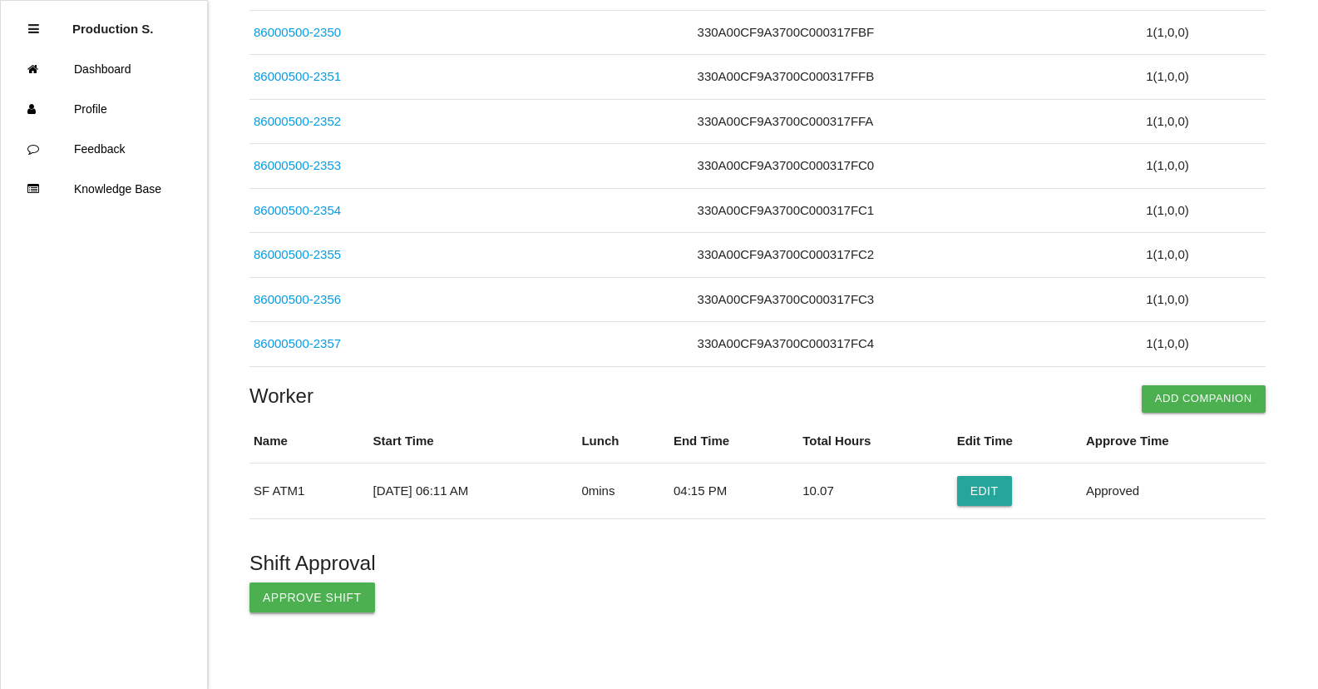
click at [289, 600] on button "Approve Shift" at bounding box center [312, 597] width 126 height 30
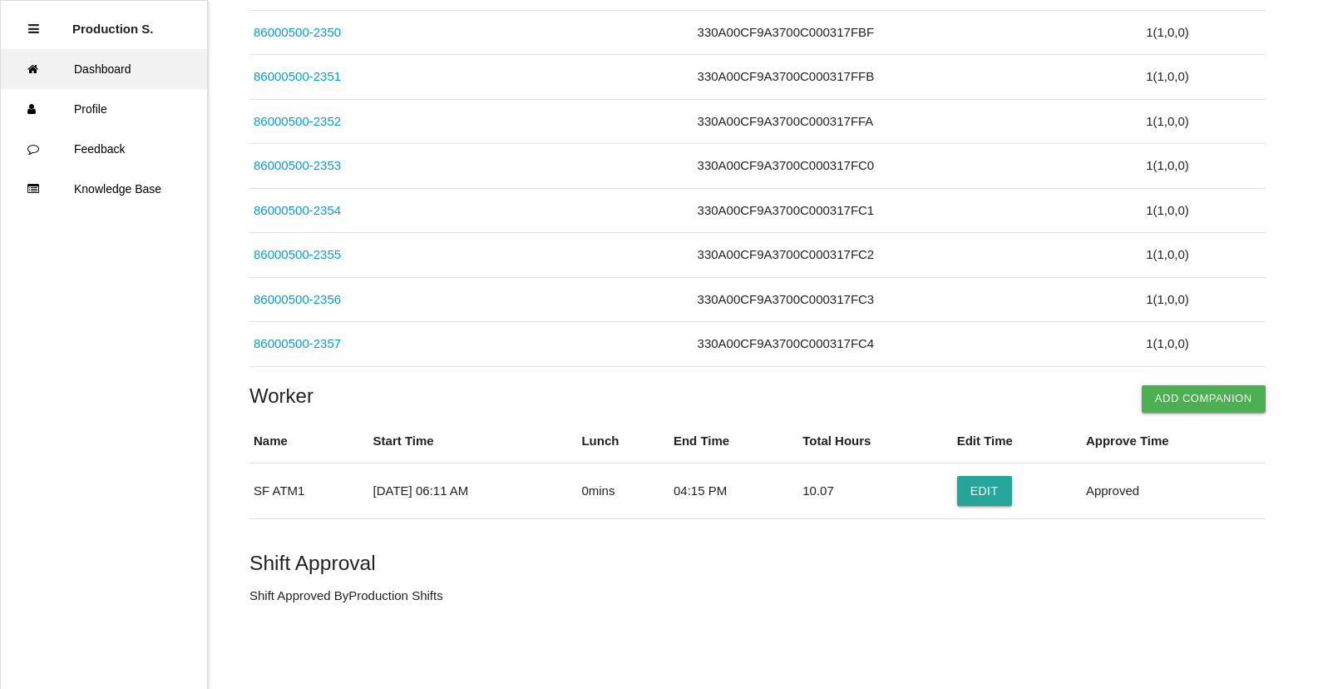
click at [130, 59] on link "Dashboard" at bounding box center [104, 69] width 206 height 40
